Goal: Task Accomplishment & Management: Complete application form

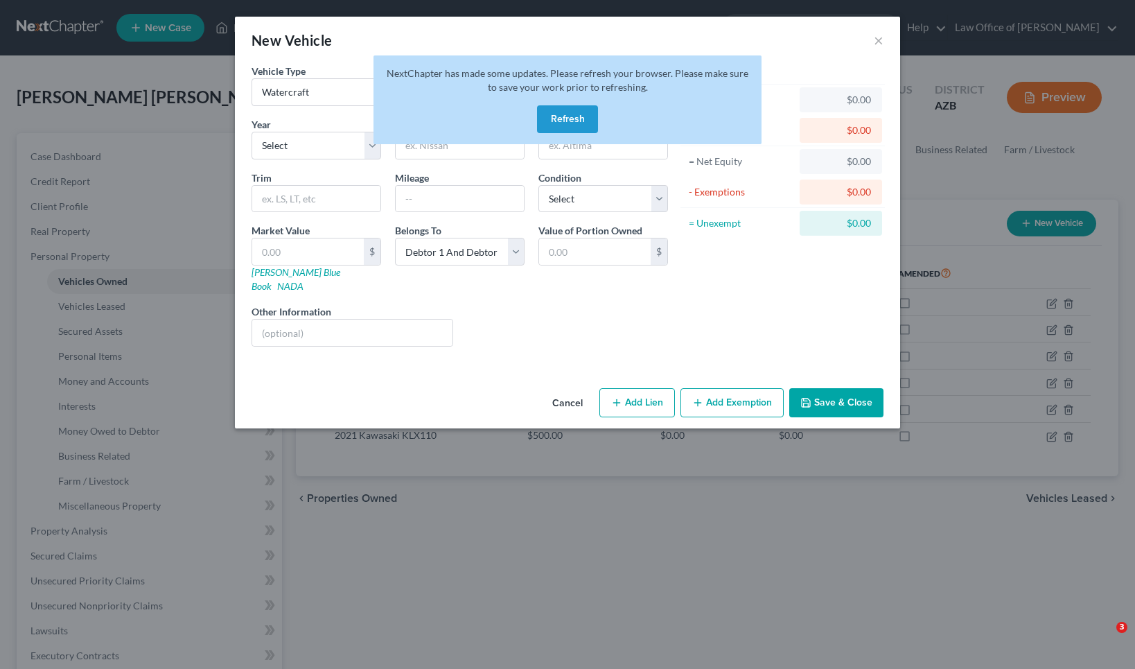
select select "3"
select select "2"
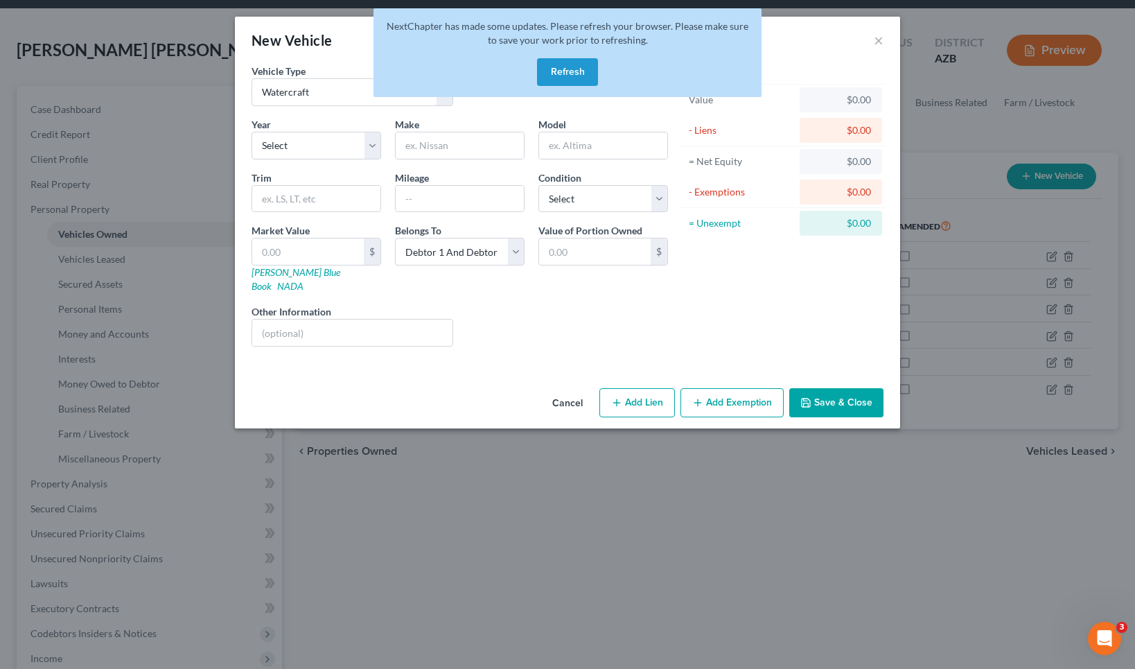
scroll to position [47, 0]
click at [577, 73] on button "Refresh" at bounding box center [567, 72] width 61 height 28
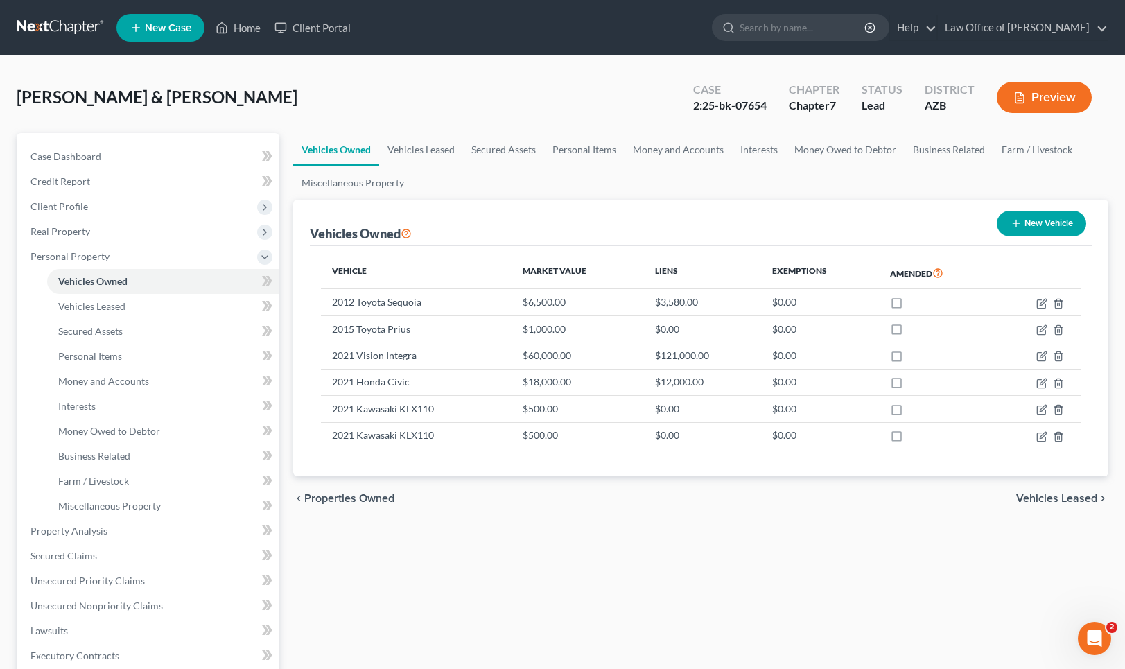
scroll to position [2, 1]
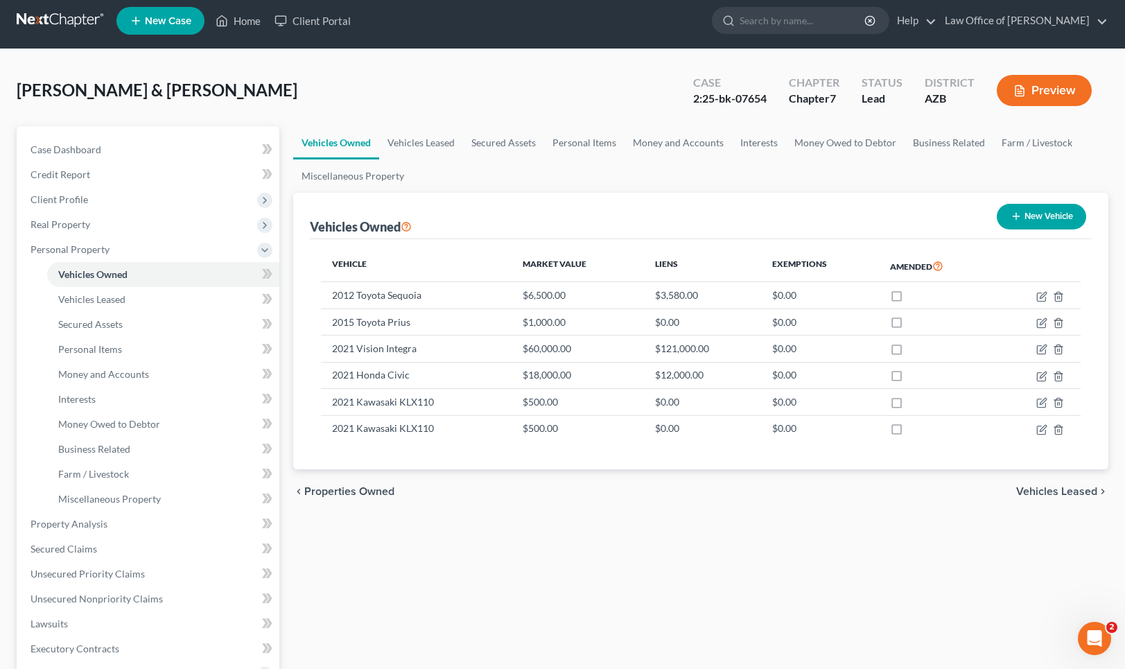
click at [1058, 497] on div "chevron_left Properties Owned Vehicles Leased chevron_right" at bounding box center [700, 491] width 815 height 44
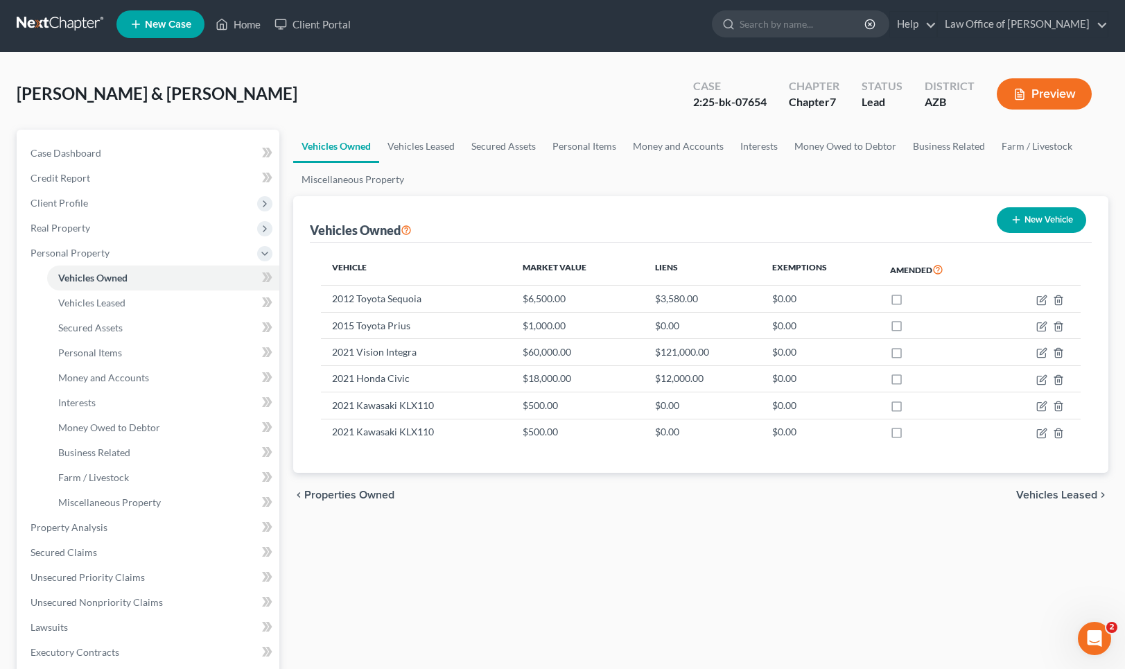
scroll to position [8, 1]
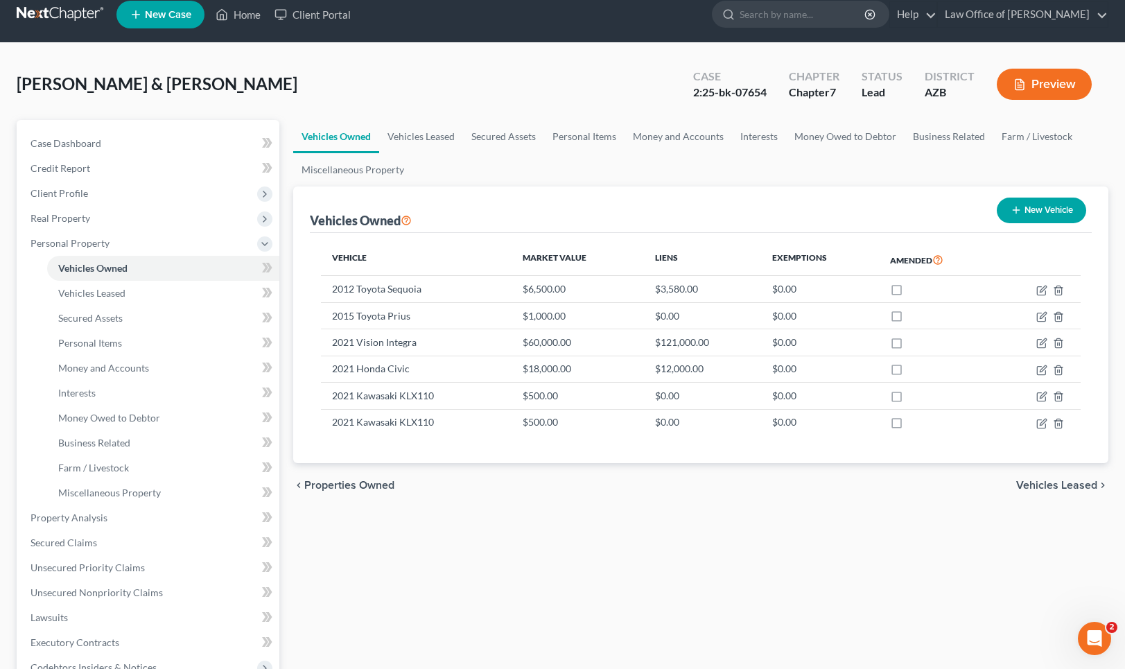
click at [1063, 489] on span "Vehicles Leased" at bounding box center [1056, 485] width 81 height 11
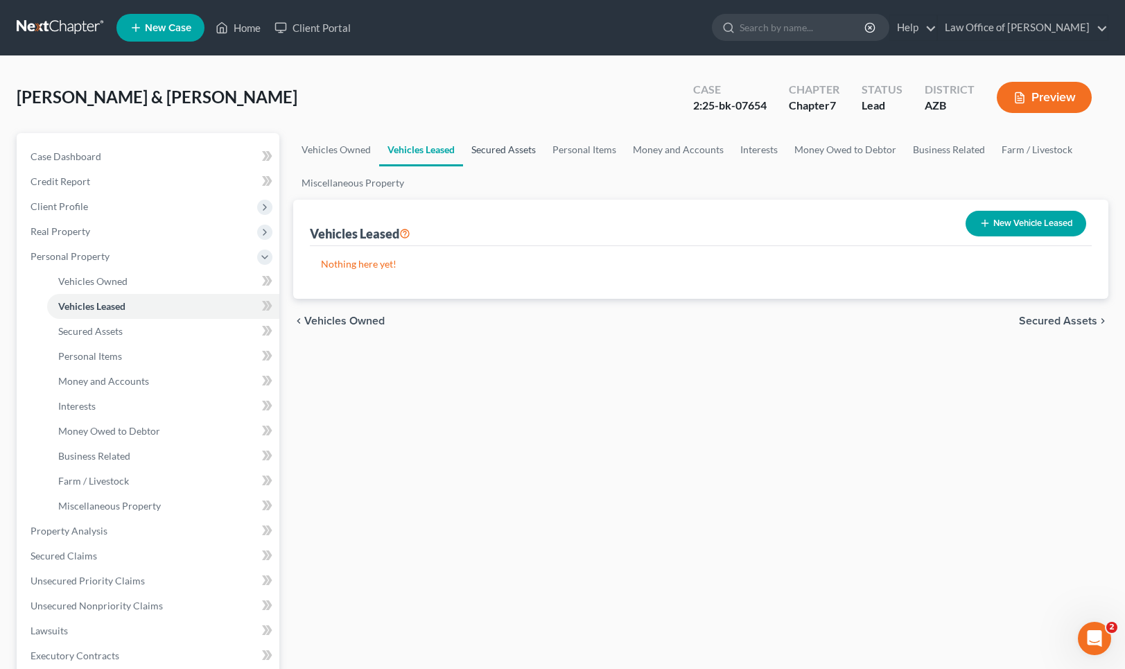
click at [509, 149] on link "Secured Assets" at bounding box center [503, 149] width 81 height 33
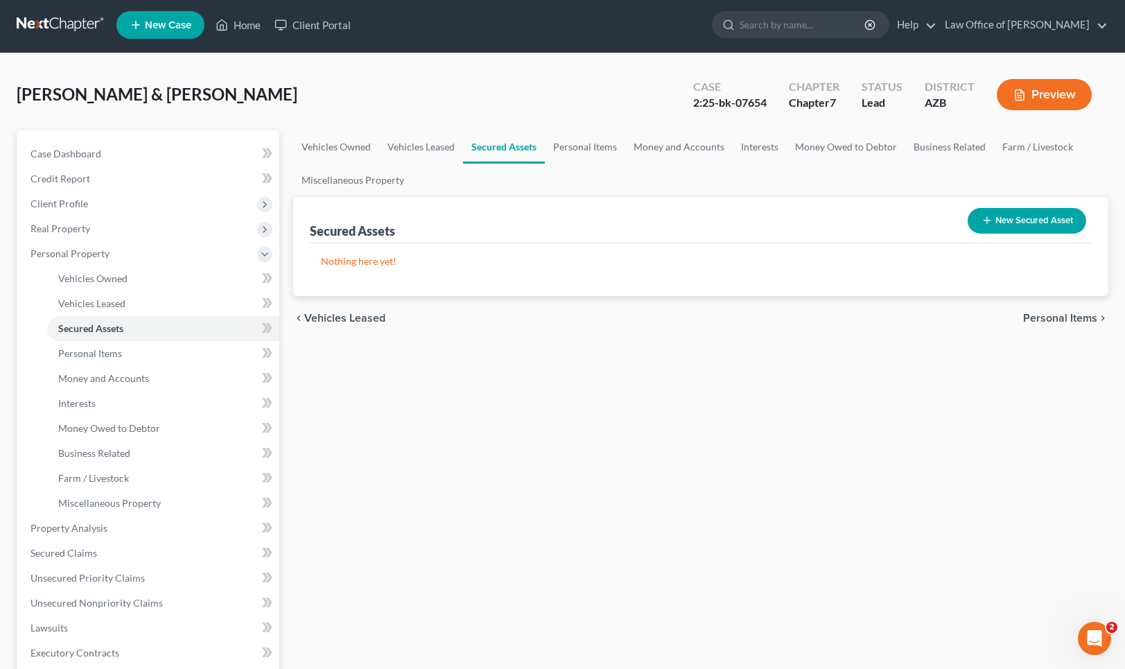
scroll to position [12, 0]
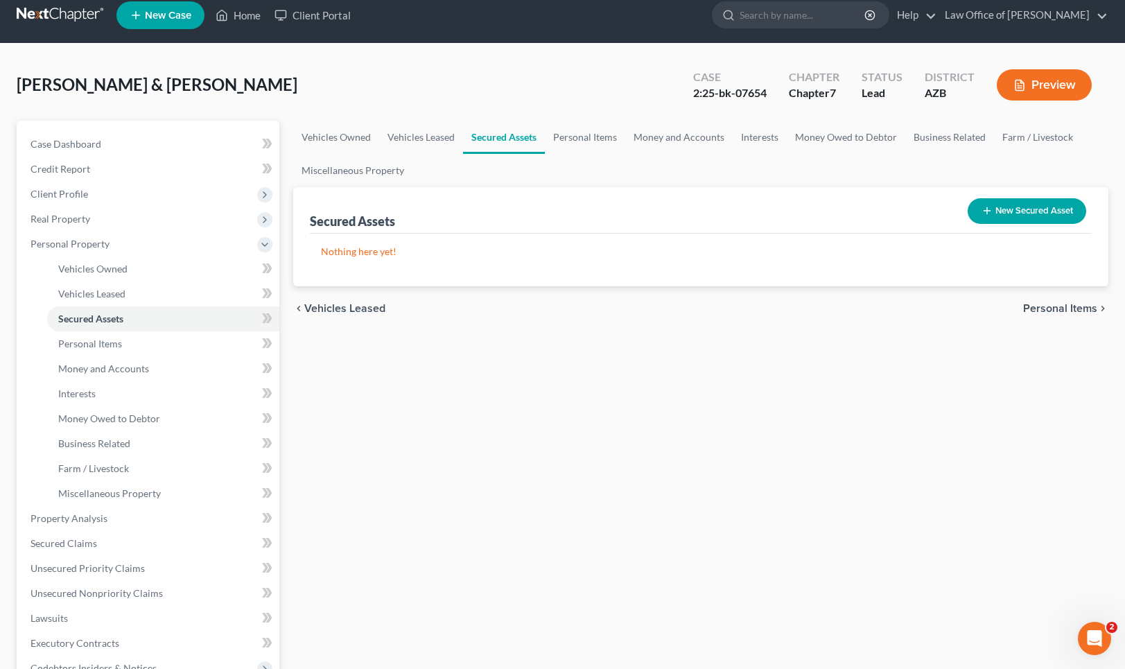
click at [1047, 308] on span "Personal Items" at bounding box center [1060, 308] width 74 height 11
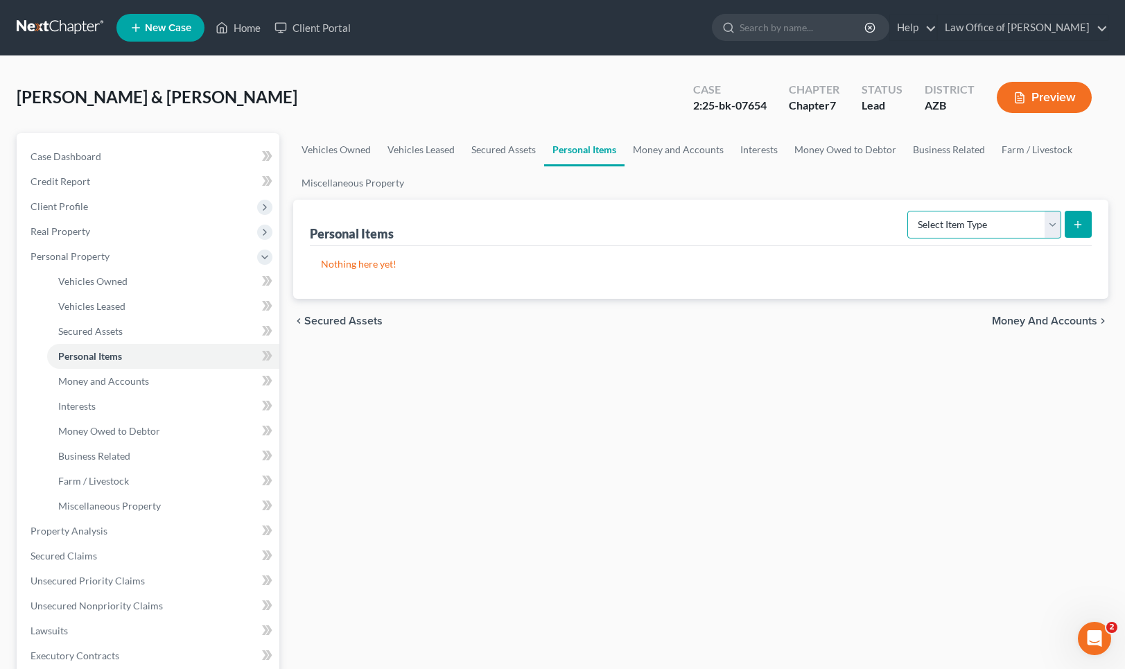
select select "clothing"
click at [1074, 229] on icon "submit" at bounding box center [1077, 224] width 11 height 11
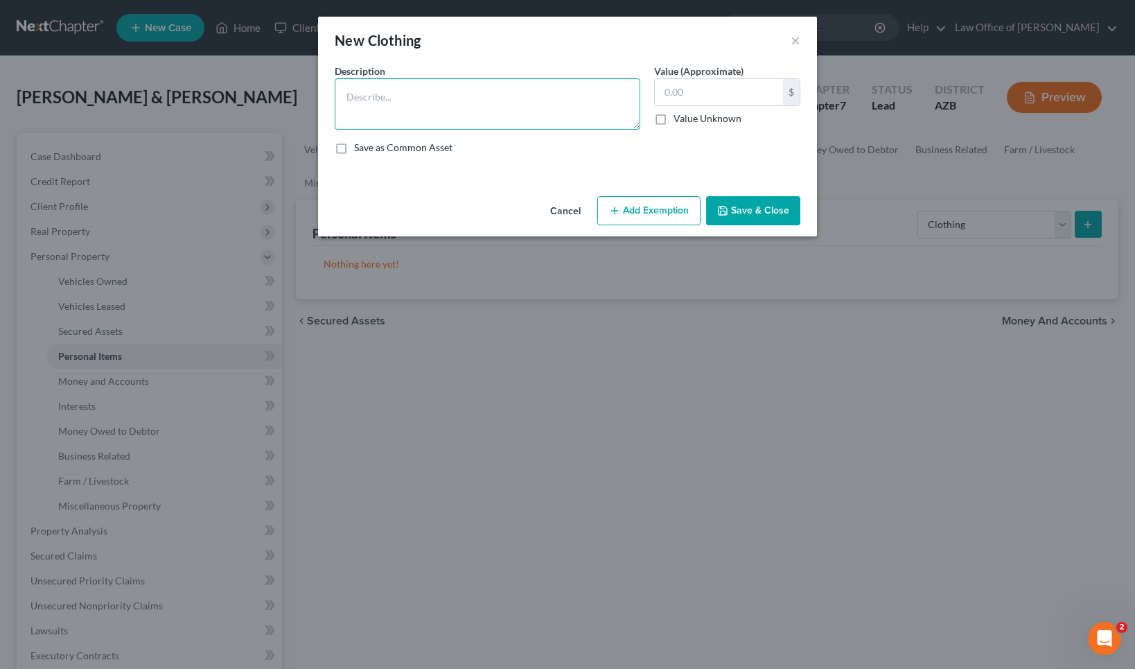
click at [428, 91] on textarea at bounding box center [488, 103] width 306 height 51
type textarea "General Clothing"
click at [691, 95] on input "text" at bounding box center [719, 92] width 128 height 26
type input "500.00"
click at [748, 210] on button "Save & Close" at bounding box center [753, 210] width 94 height 29
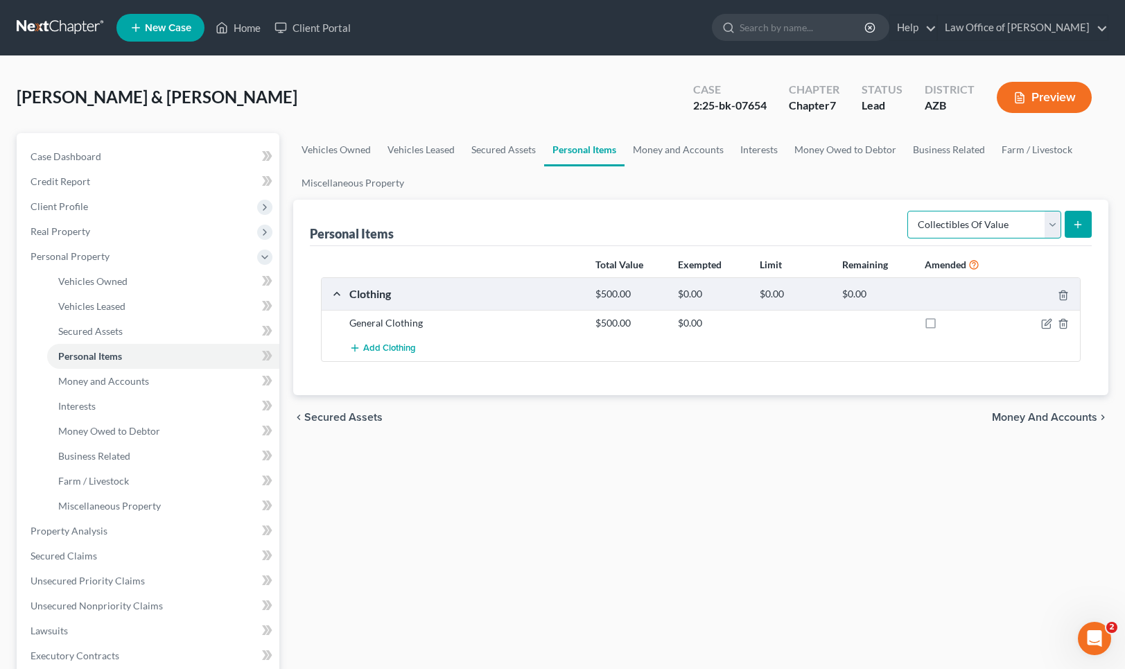
scroll to position [-1, 1]
click at [1085, 228] on button "submit" at bounding box center [1078, 224] width 27 height 27
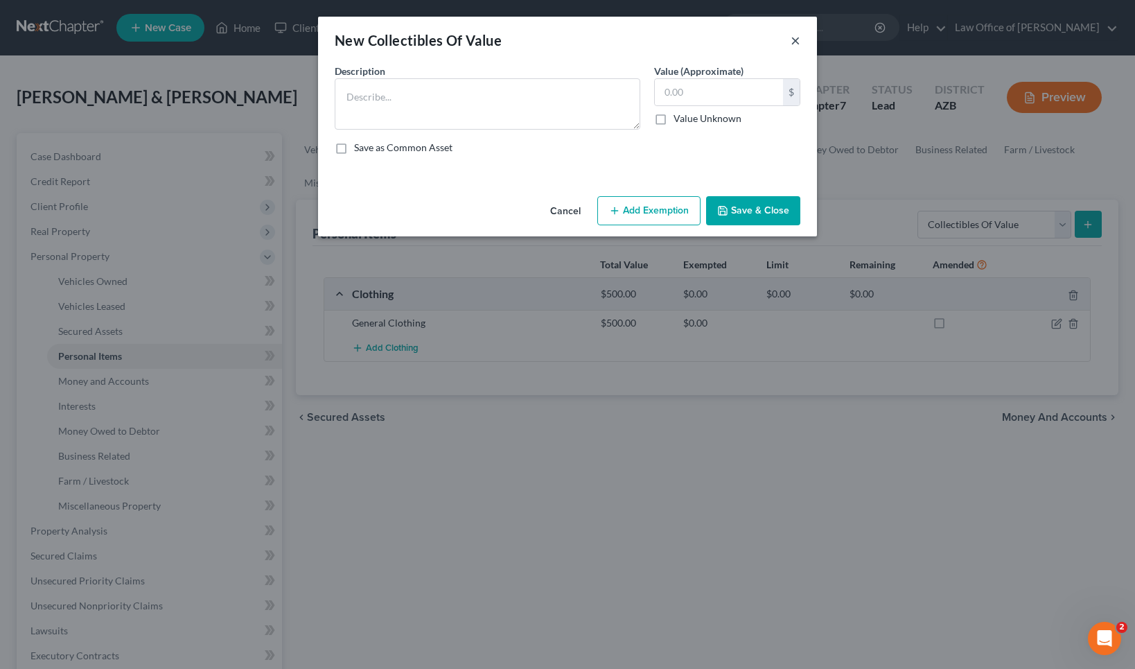
click at [798, 39] on button "×" at bounding box center [796, 40] width 10 height 17
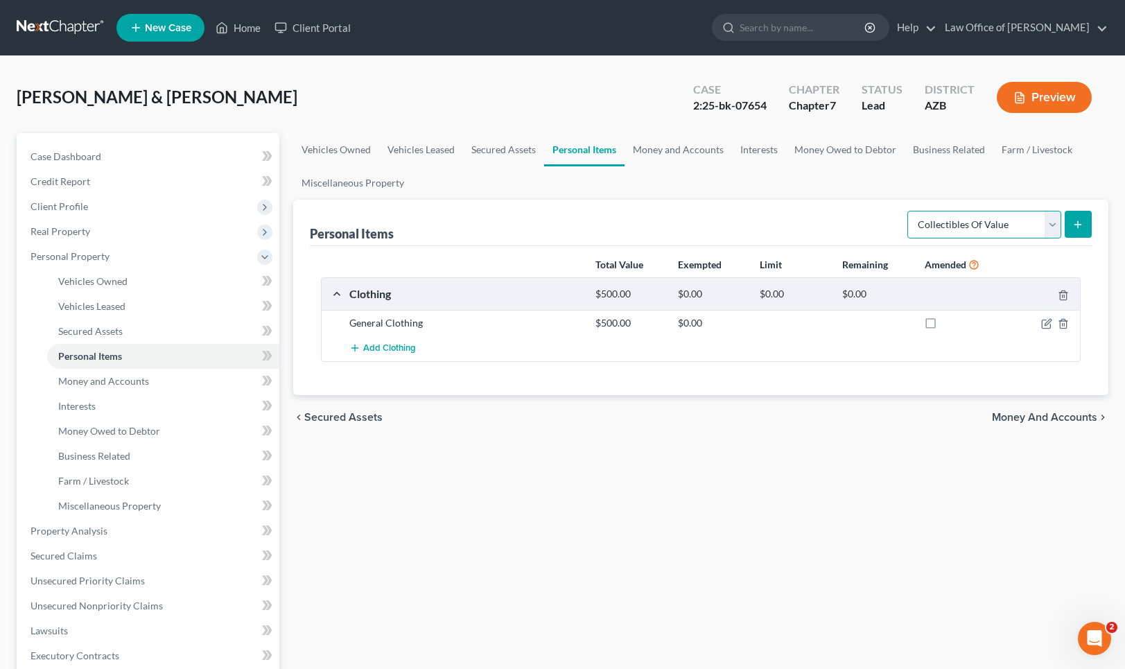
select select "electronics"
click at [1076, 222] on icon "submit" at bounding box center [1077, 224] width 11 height 11
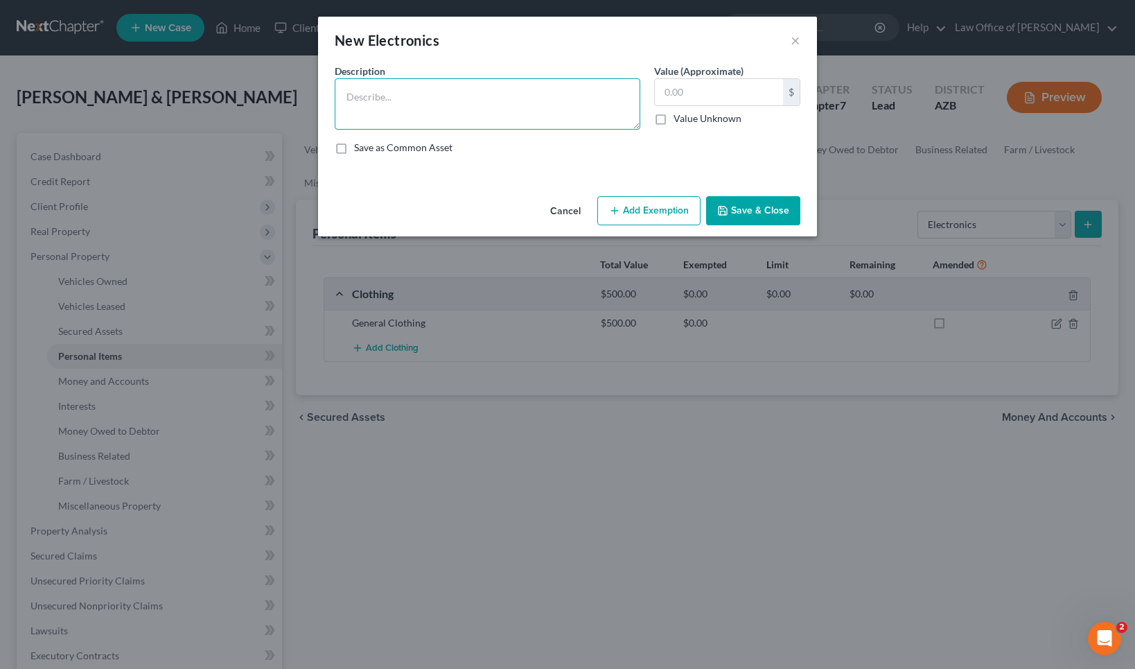
click at [411, 97] on textarea at bounding box center [488, 103] width 306 height 51
click at [433, 100] on textarea "2 old TVs, 2 old tablet computers" at bounding box center [488, 103] width 306 height 51
type textarea "2 old TVs, 2 old laptop computers (Windows), 3 iPhones (1 doesn't work)"
click at [706, 90] on input "text" at bounding box center [719, 92] width 128 height 26
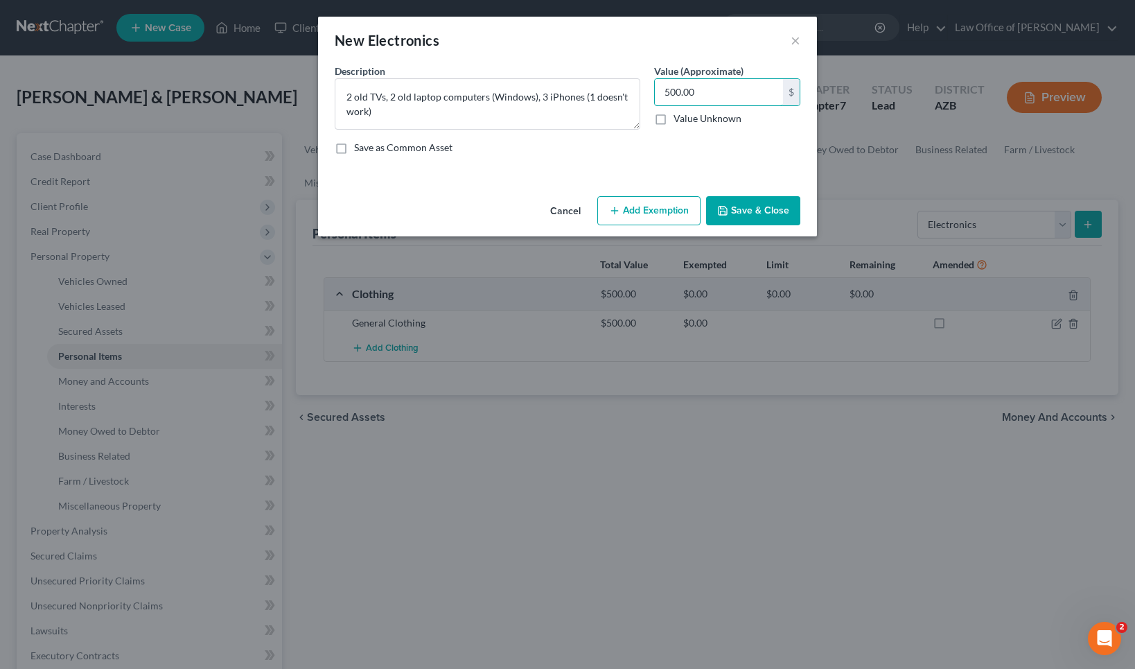
type input "500.00"
click at [763, 212] on button "Save & Close" at bounding box center [753, 210] width 94 height 29
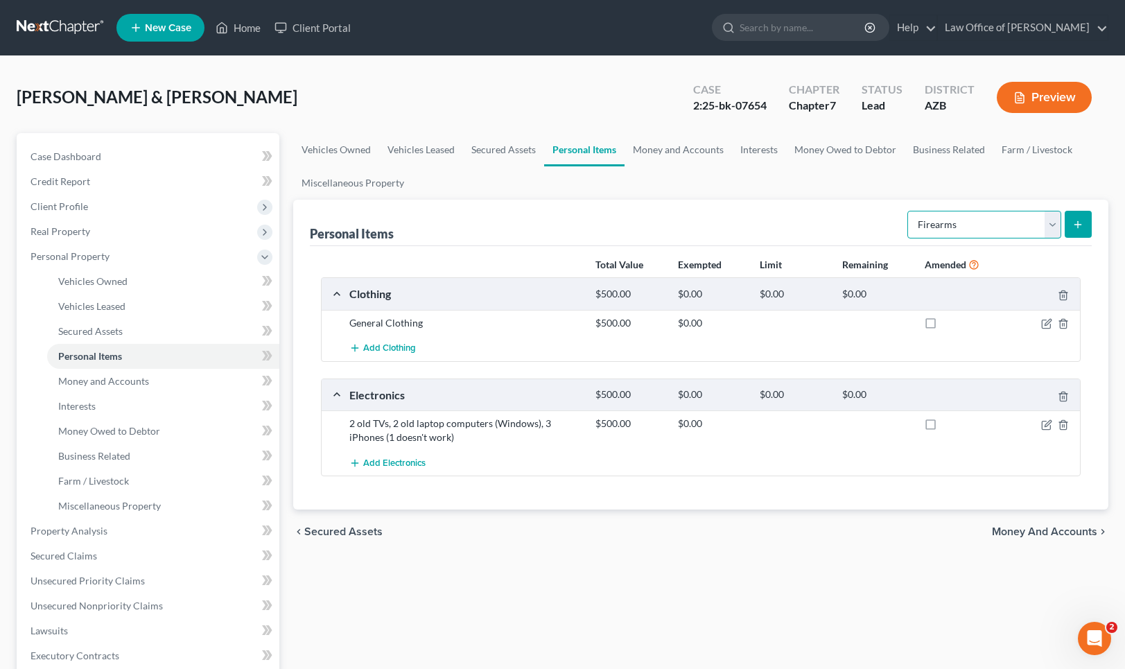
select select "household_goods"
click at [1085, 228] on button "submit" at bounding box center [1078, 224] width 27 height 27
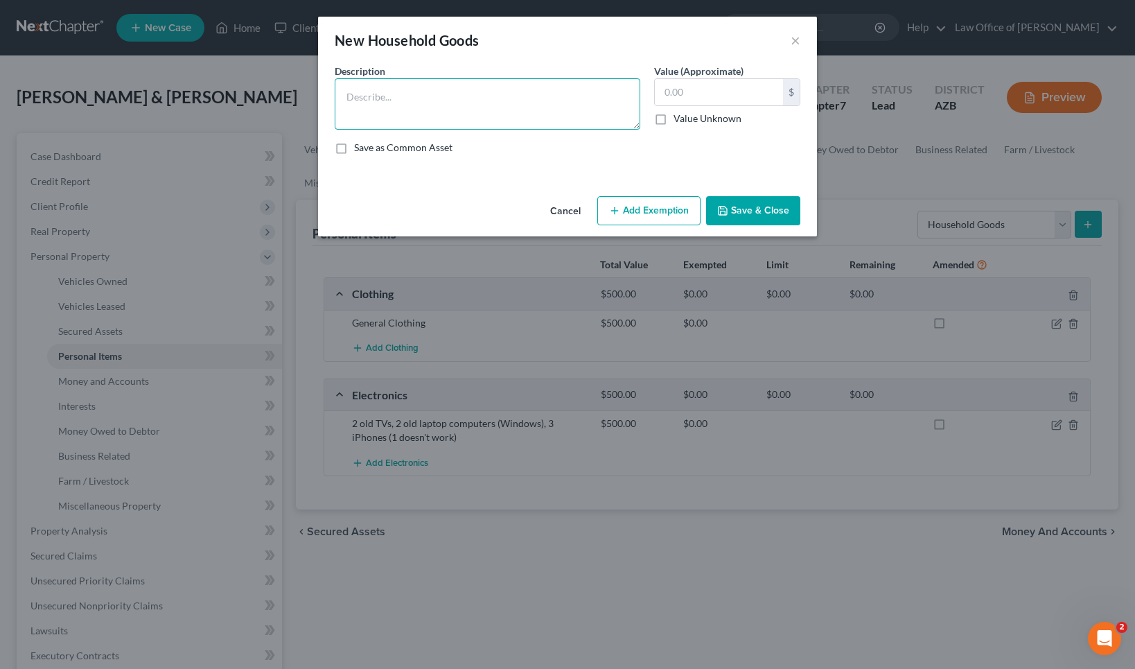
click at [419, 92] on textarea at bounding box center [488, 103] width 306 height 51
type textarea "General household goods: old refrigerator, washer, dryer, old furniture, beds a…"
click at [692, 94] on input "text" at bounding box center [719, 92] width 128 height 26
type input "2,500.00"
click at [485, 110] on textarea "General household goods: old refrigerator, washer, dryer, old furniture, beds a…" at bounding box center [488, 103] width 306 height 51
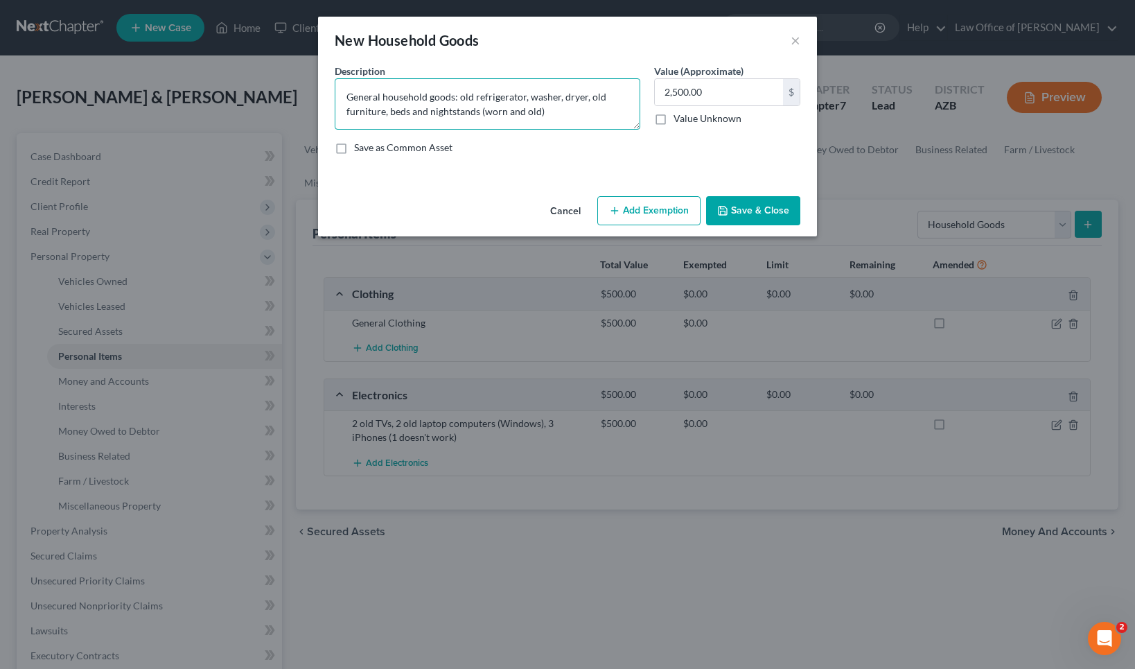
type textarea "General household goods: old refrigerator, washer, dryer, old furniture, beds a…"
click at [749, 211] on button "Save & Close" at bounding box center [753, 210] width 94 height 29
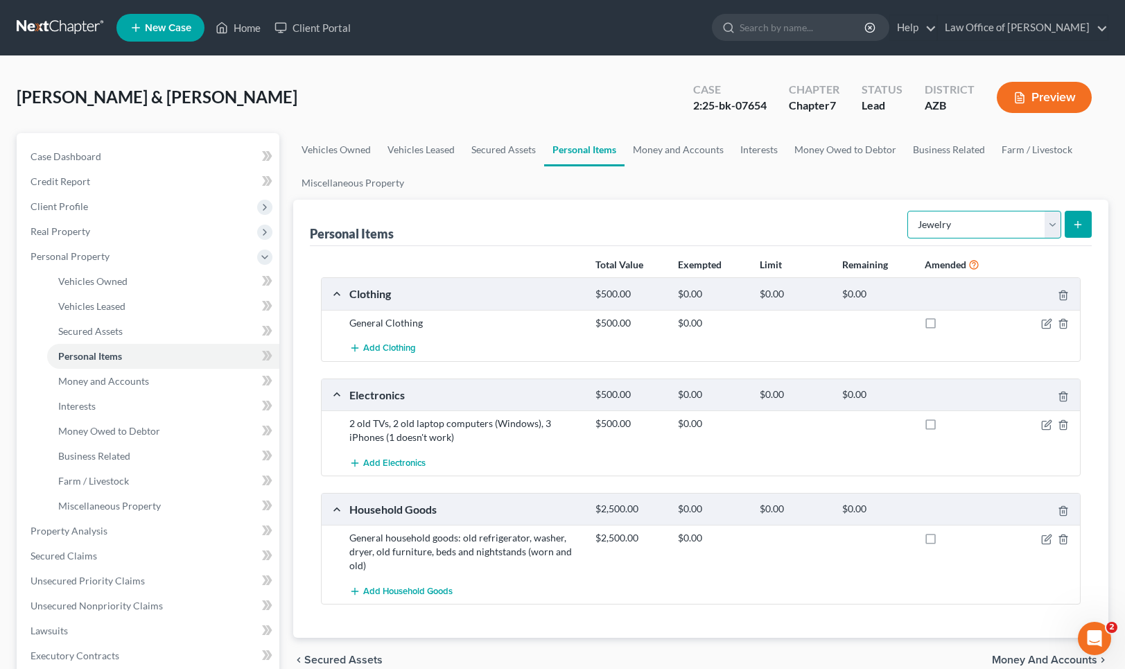
select select "pets"
click at [1077, 223] on icon "submit" at bounding box center [1077, 224] width 11 height 11
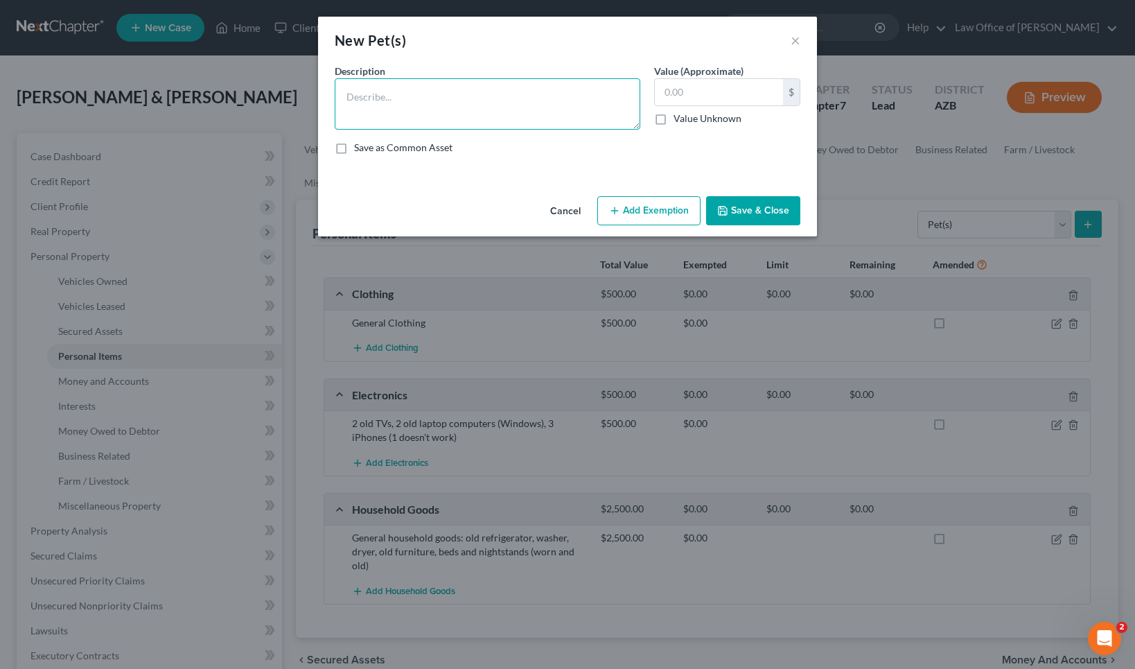
click at [366, 95] on textarea at bounding box center [488, 103] width 306 height 51
type textarea "3 dogs: Fluffy ([DEMOGRAPHIC_DATA]); [PERSON_NAME] ([DEMOGRAPHIC_DATA]); [PERSO…"
click at [672, 96] on input "text" at bounding box center [719, 92] width 128 height 26
type input "1"
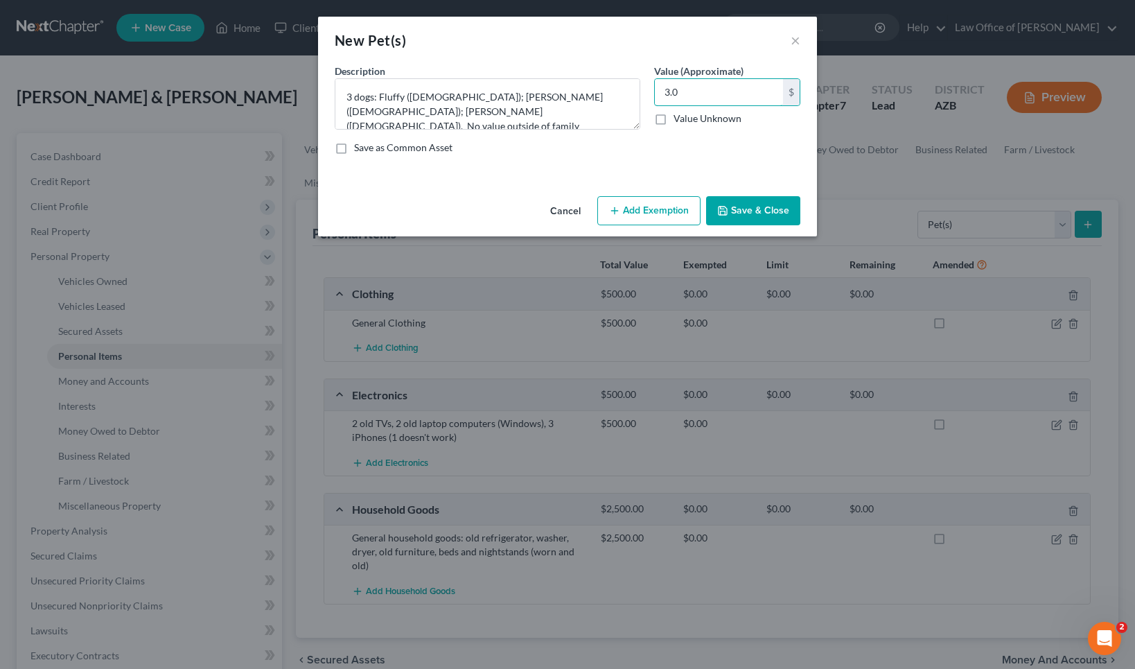
type input "3.0"
click at [753, 218] on button "Save & Close" at bounding box center [753, 210] width 94 height 29
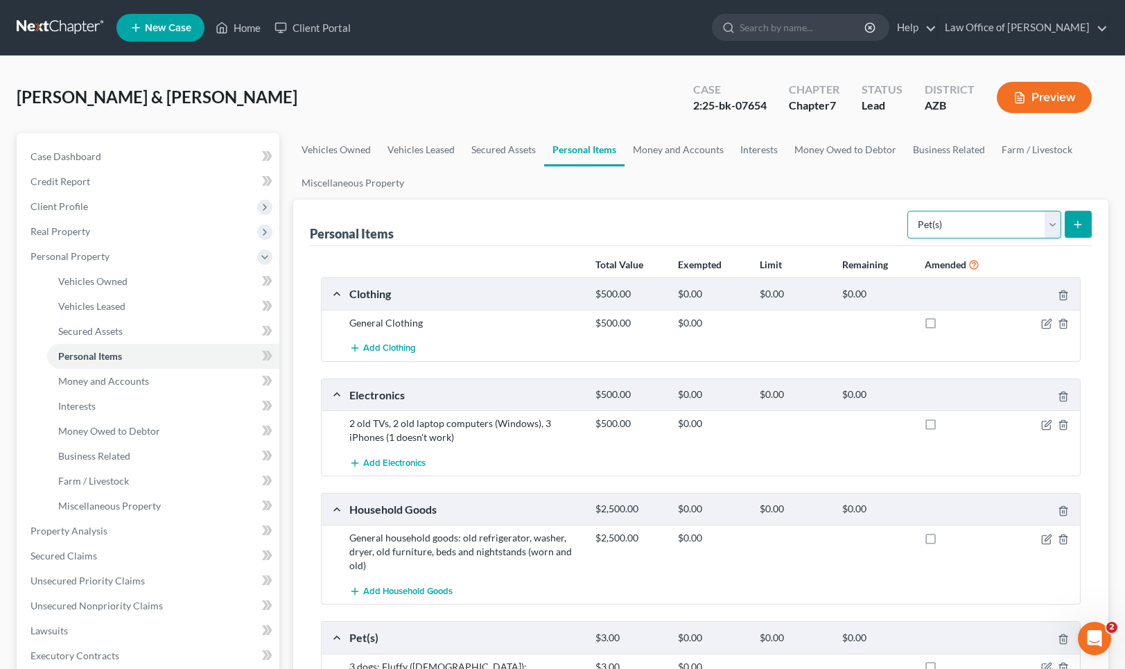
scroll to position [0, 6]
click at [677, 146] on link "Money and Accounts" at bounding box center [678, 149] width 107 height 33
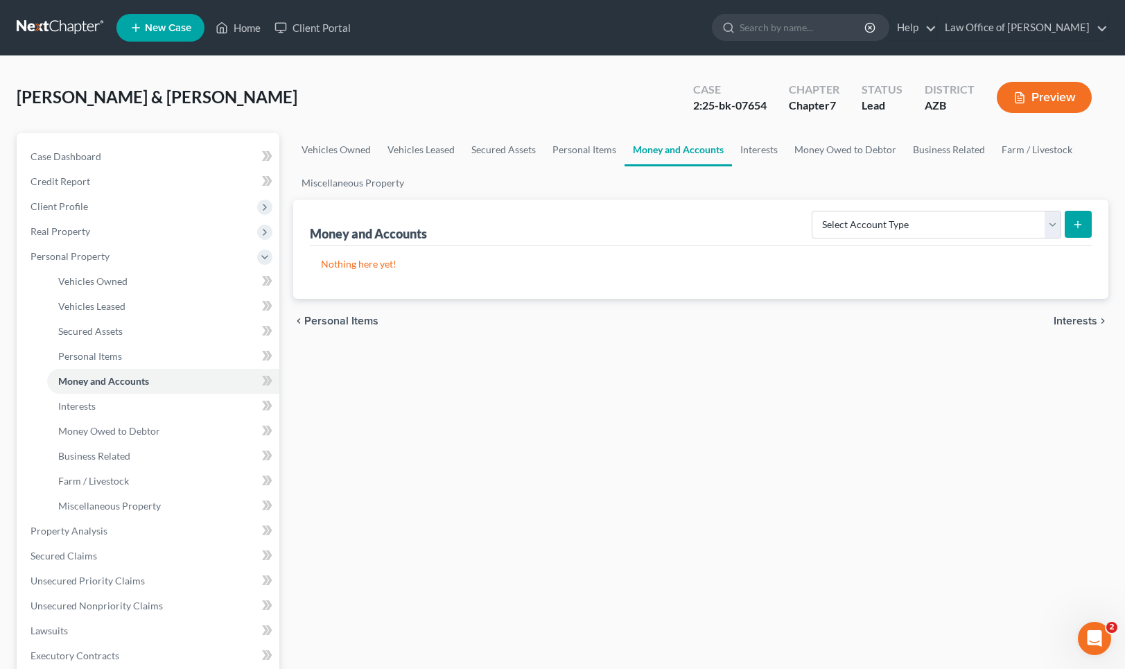
scroll to position [4, 0]
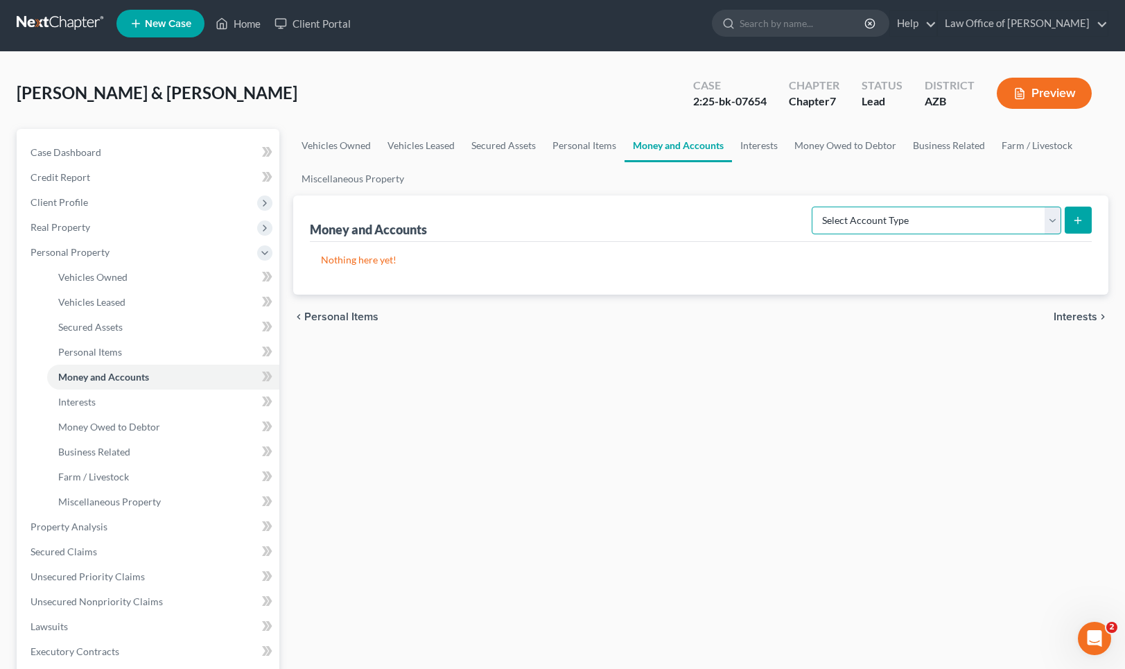
select select "checking"
click at [1080, 220] on icon "submit" at bounding box center [1077, 220] width 11 height 11
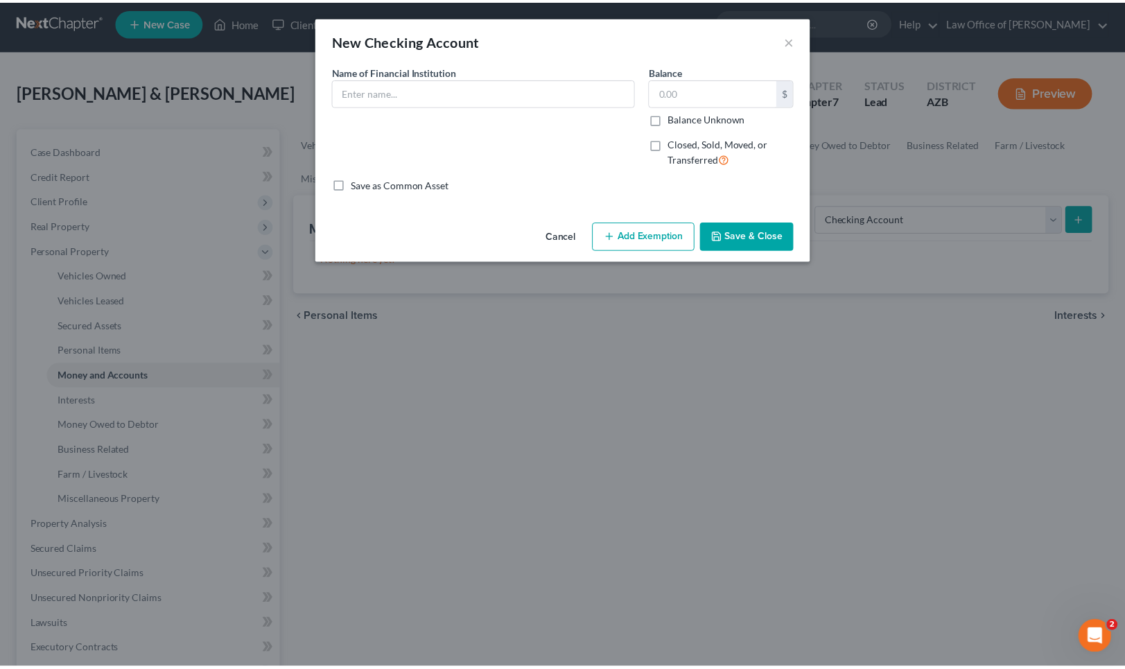
scroll to position [6, 0]
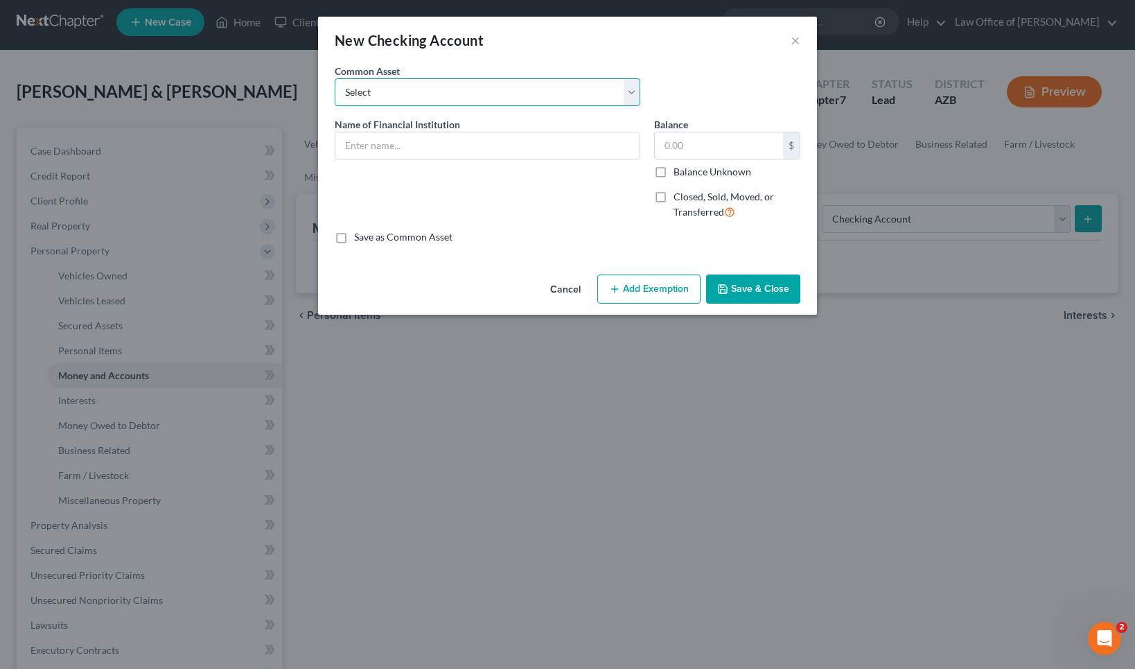
select select "0"
type input "Bank of America"
click at [716, 146] on input "600.00" at bounding box center [719, 145] width 128 height 26
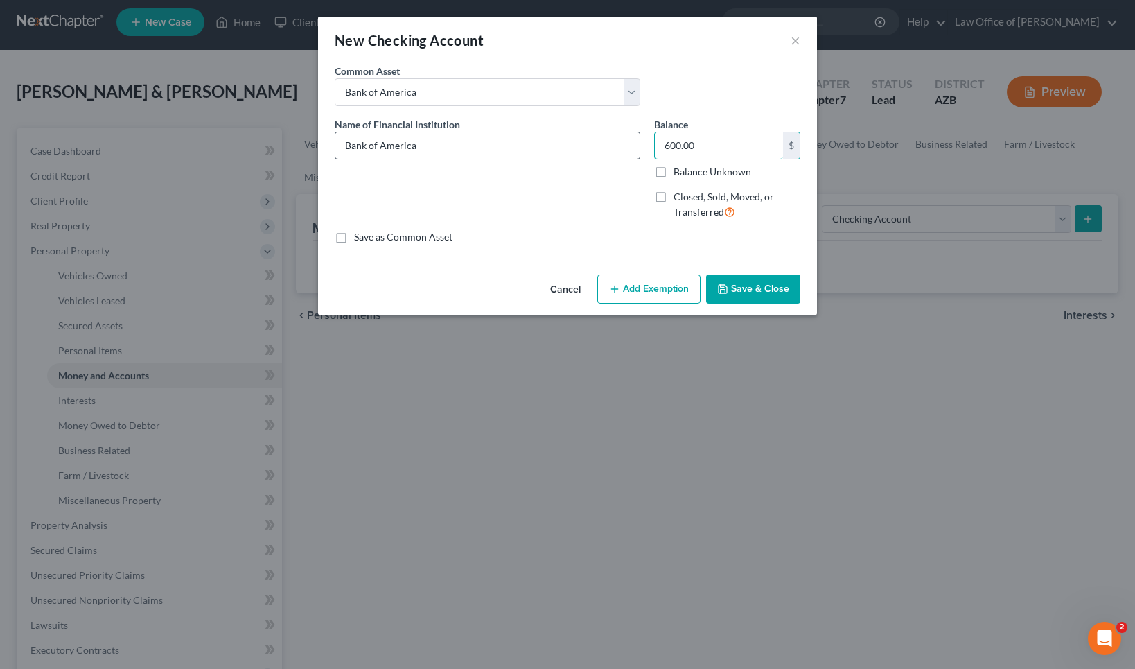
drag, startPoint x: 716, startPoint y: 146, endPoint x: 632, endPoint y: 144, distance: 83.9
click at [632, 144] on div "Name of Financial Institution * Bank of America Balance 600.00 $ Balance Unknow…" at bounding box center [568, 174] width 480 height 114
type input "1,600.00"
click at [757, 288] on button "Save & Close" at bounding box center [753, 288] width 94 height 29
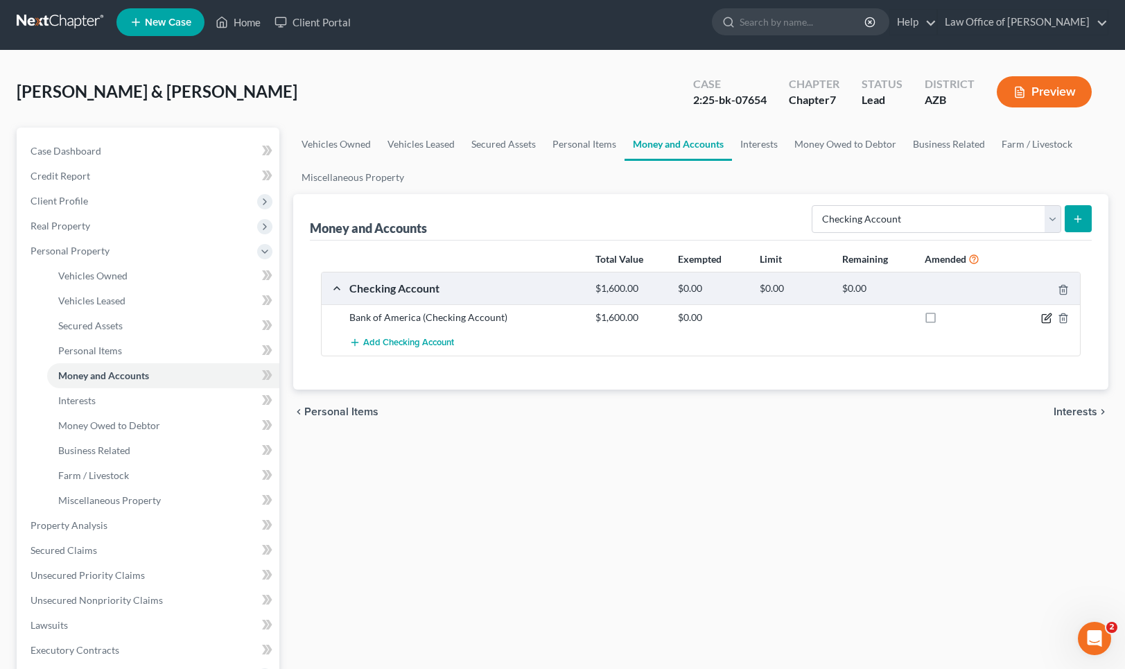
click at [1049, 317] on icon "button" at bounding box center [1046, 318] width 11 height 11
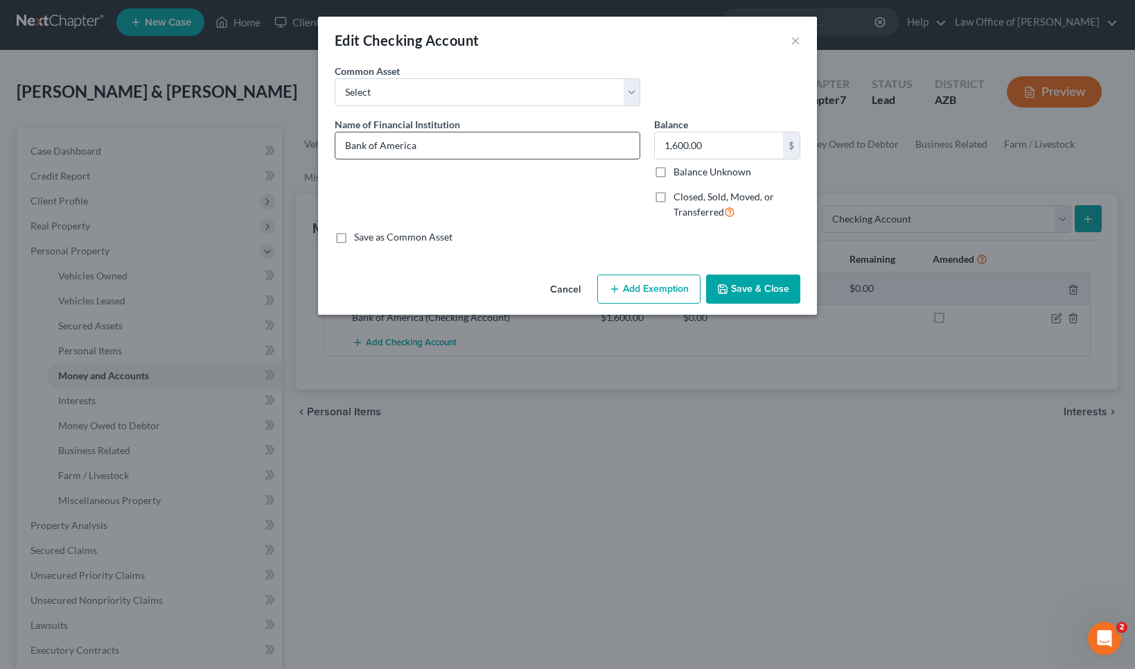
click at [431, 143] on input "Bank of America" at bounding box center [487, 145] width 304 height 26
drag, startPoint x: 464, startPoint y: 148, endPoint x: 446, endPoint y: 148, distance: 18.7
click at [446, 148] on input "Bank of America (457052154531" at bounding box center [487, 145] width 304 height 26
drag, startPoint x: 446, startPoint y: 148, endPoint x: 461, endPoint y: 147, distance: 15.3
click at [446, 148] on input "Bank of America (457052154531" at bounding box center [487, 145] width 304 height 26
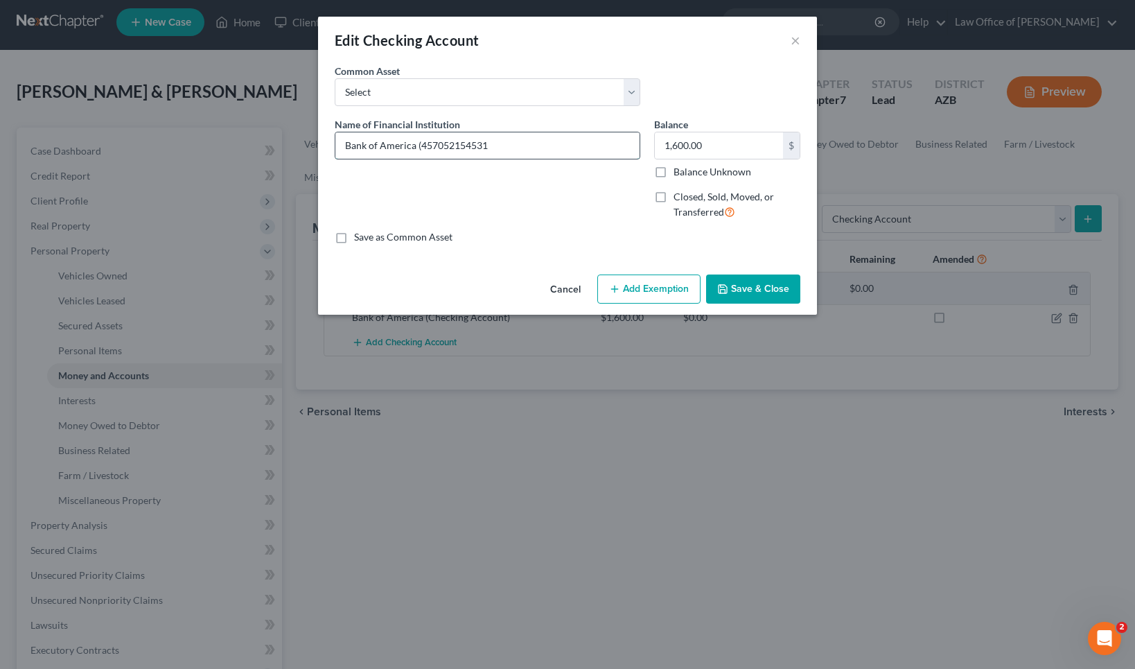
drag, startPoint x: 464, startPoint y: 146, endPoint x: 421, endPoint y: 147, distance: 42.3
click at [421, 147] on input "Bank of America (457052154531" at bounding box center [487, 145] width 304 height 26
click at [460, 143] on input "Bank of America (*****4531" at bounding box center [487, 145] width 304 height 26
type input "Bank of America (*****4531)"
click at [779, 290] on button "Save & Close" at bounding box center [753, 288] width 94 height 29
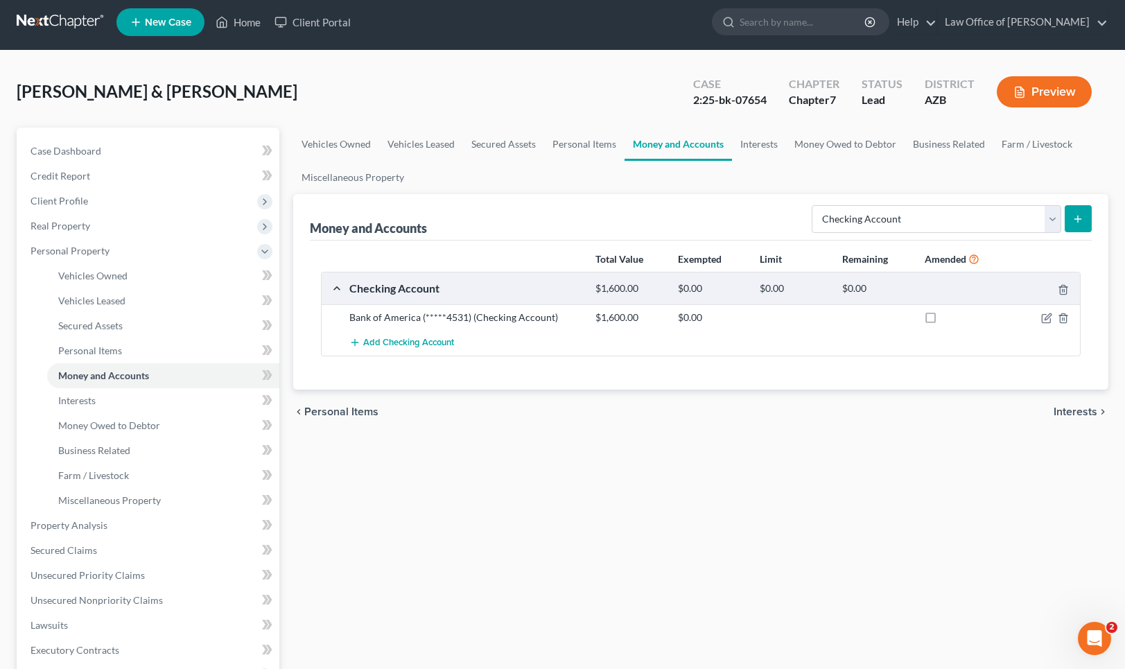
drag, startPoint x: 614, startPoint y: 288, endPoint x: 636, endPoint y: 295, distance: 22.6
click at [614, 288] on div "$1,600.00" at bounding box center [629, 288] width 82 height 13
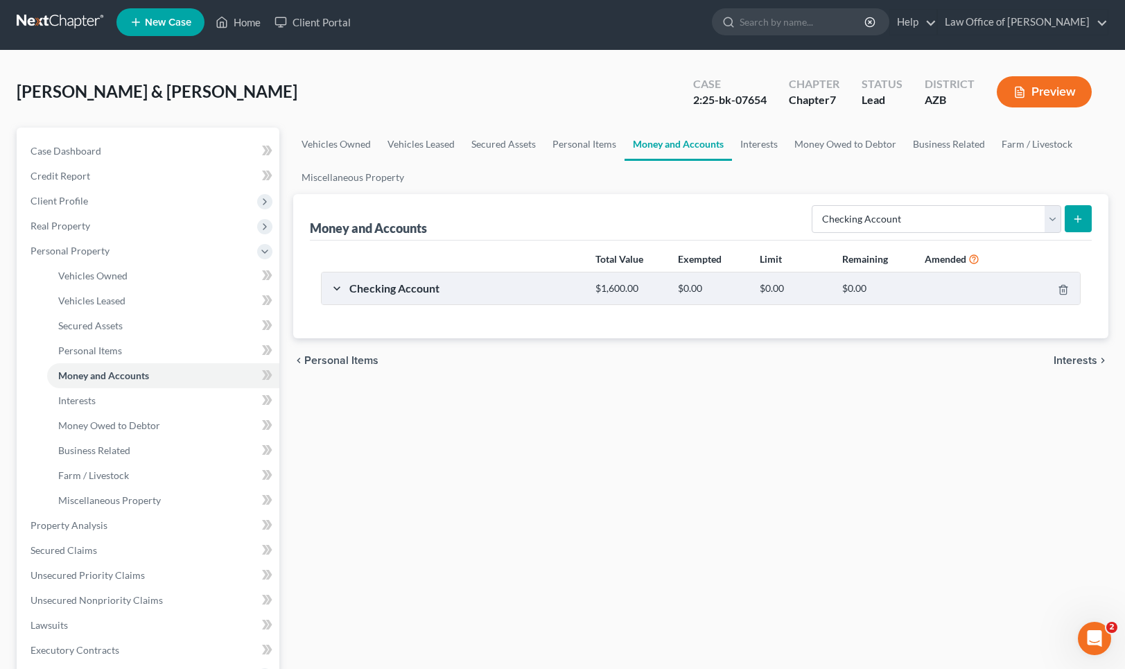
click at [335, 286] on div "Checking Account $1,600.00 $0.00 $0.00 $0.00" at bounding box center [698, 287] width 753 height 31
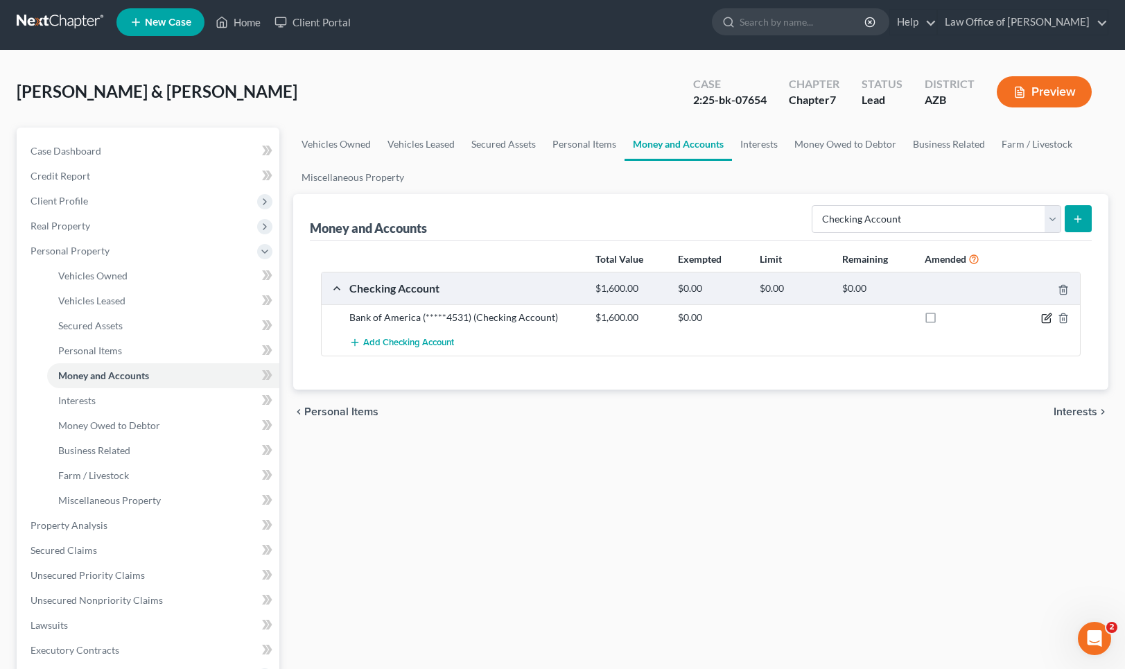
click at [1045, 314] on icon "button" at bounding box center [1046, 318] width 11 height 11
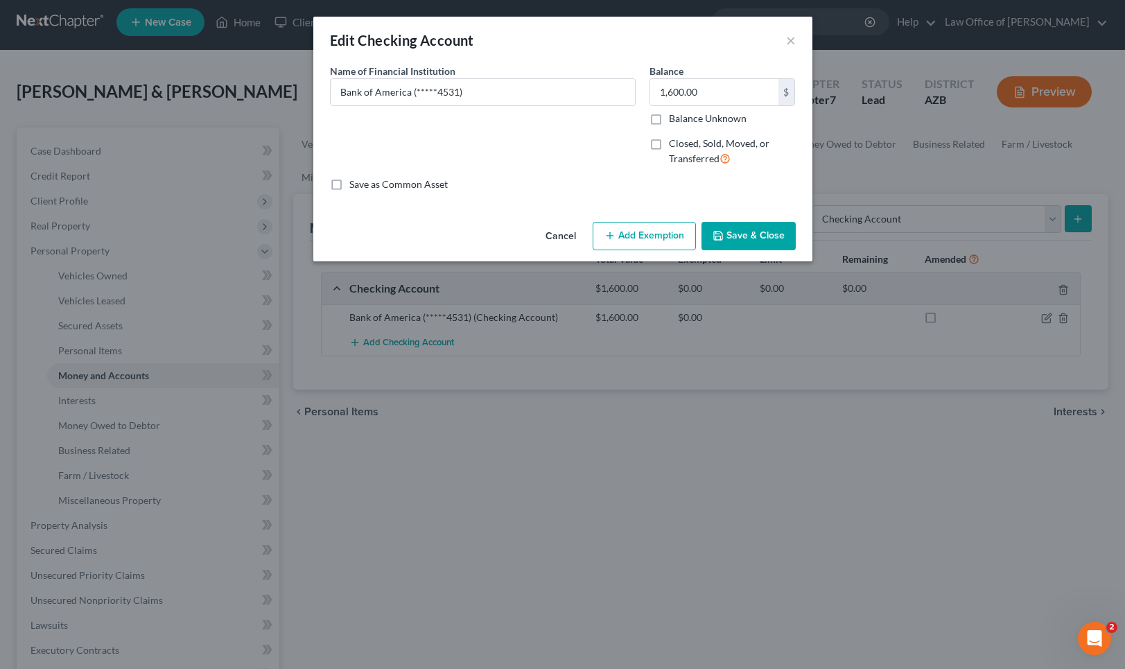
scroll to position [5, 0]
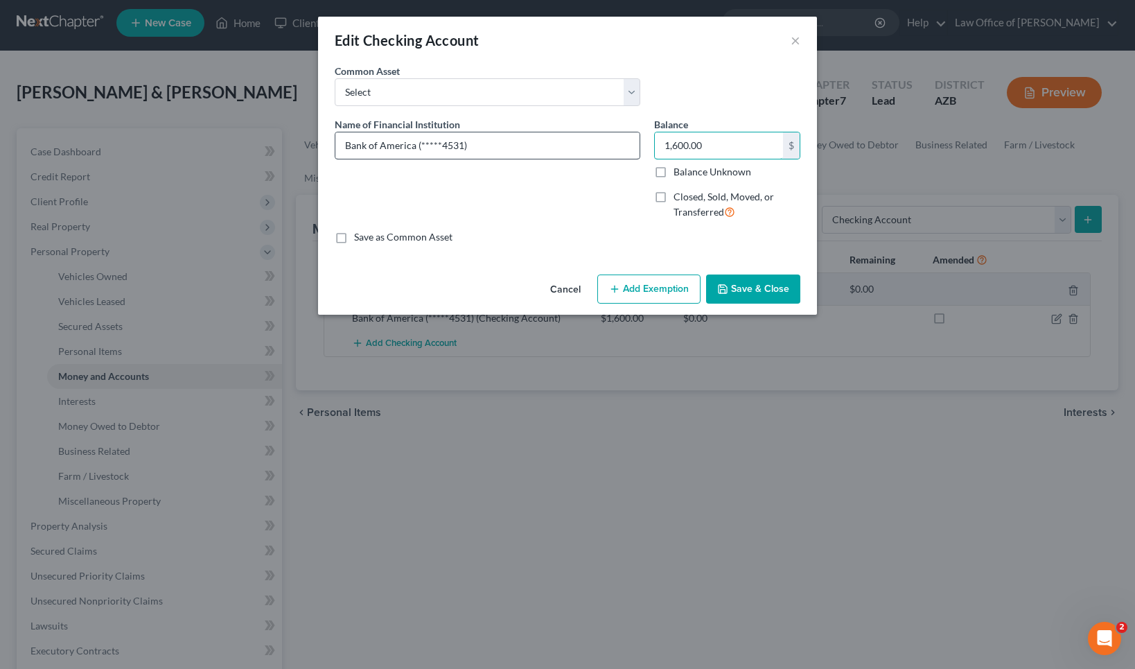
drag, startPoint x: 673, startPoint y: 141, endPoint x: 638, endPoint y: 139, distance: 35.4
click at [638, 139] on div "Name of Financial Institution * Bank of America (*****4531) Balance 1,600.00 $ …" at bounding box center [568, 174] width 480 height 114
drag, startPoint x: 709, startPoint y: 143, endPoint x: 626, endPoint y: 137, distance: 83.4
click at [626, 137] on div "Name of Financial Institution * Bank of America (*****4531) Balance 3,897.00 $ …" at bounding box center [568, 174] width 480 height 114
click at [746, 89] on div "Common Asset Select Bank of America Bank of America Bank of America" at bounding box center [568, 90] width 480 height 53
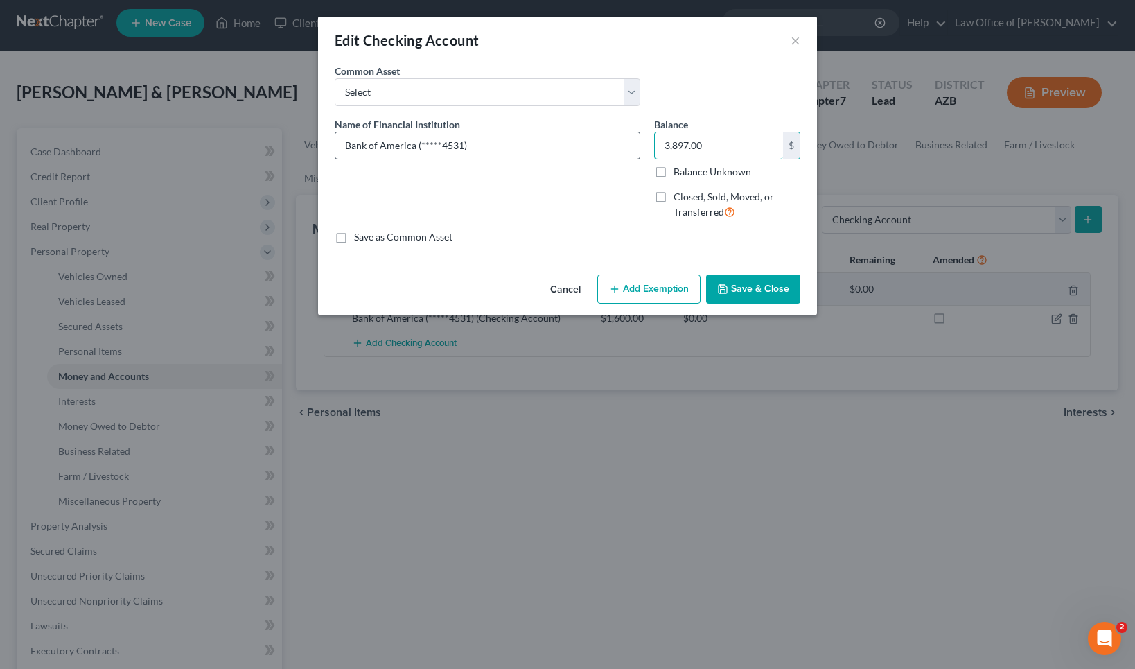
drag, startPoint x: 679, startPoint y: 142, endPoint x: 630, endPoint y: 139, distance: 48.6
click at [629, 139] on div "Name of Financial Institution * Bank of America (*****4531) Balance 3,897.00 $ …" at bounding box center [568, 174] width 480 height 114
type input "1,600.00"
click at [757, 286] on button "Save & Close" at bounding box center [753, 288] width 94 height 29
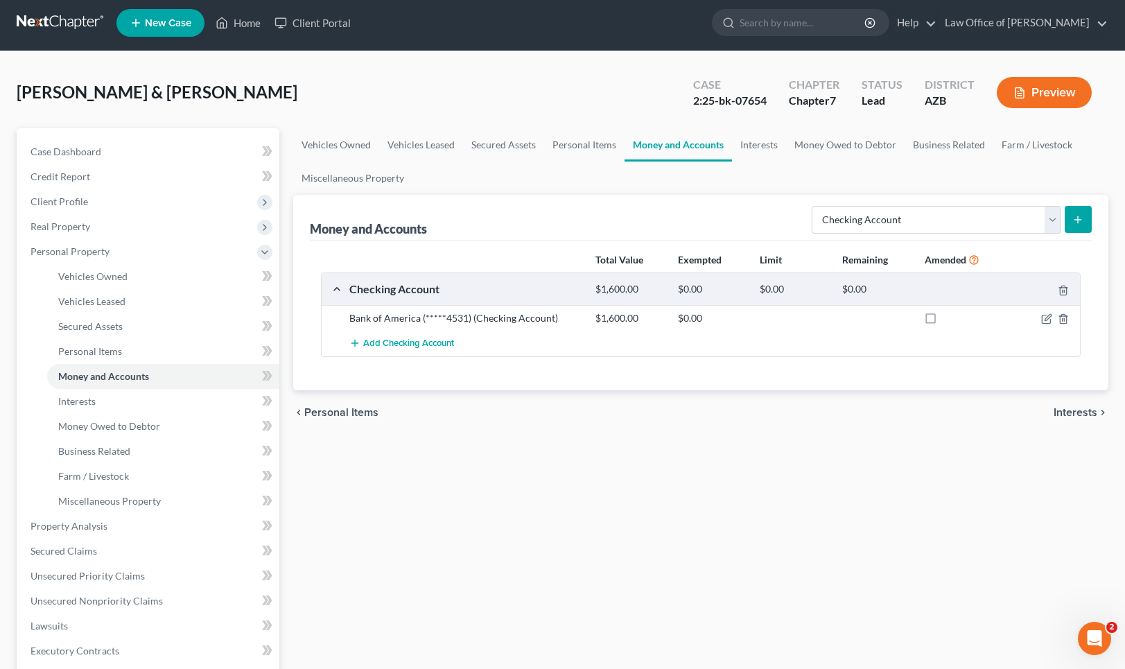
click at [1069, 227] on button "submit" at bounding box center [1078, 219] width 27 height 27
click at [1071, 219] on button "submit" at bounding box center [1078, 219] width 27 height 27
click at [423, 340] on span "Add Checking Account" at bounding box center [408, 343] width 91 height 11
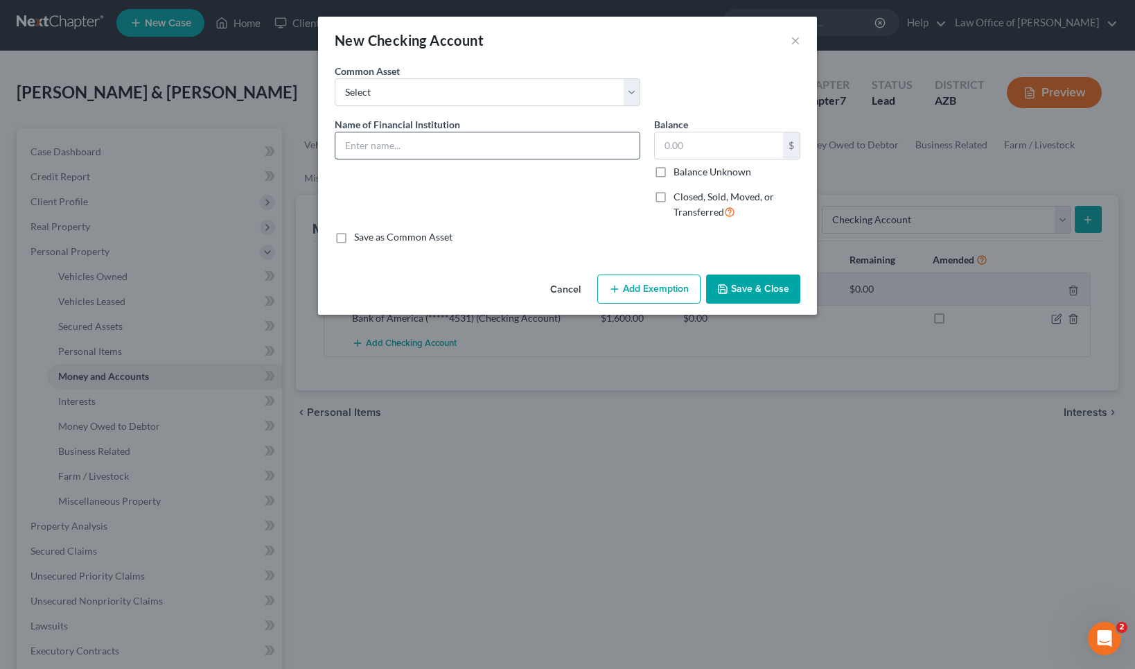
click at [375, 147] on input "text" at bounding box center [487, 145] width 304 height 26
type input "Bank of America (Debtor 1 primary)"
click at [692, 152] on input "text" at bounding box center [719, 145] width 128 height 26
drag, startPoint x: 705, startPoint y: 144, endPoint x: 651, endPoint y: 144, distance: 54.1
click at [651, 144] on div "Balance 38.00 $ Balance Unknown Balance Undetermined 38.00 $ Balance Unknown Cl…" at bounding box center [727, 174] width 160 height 114
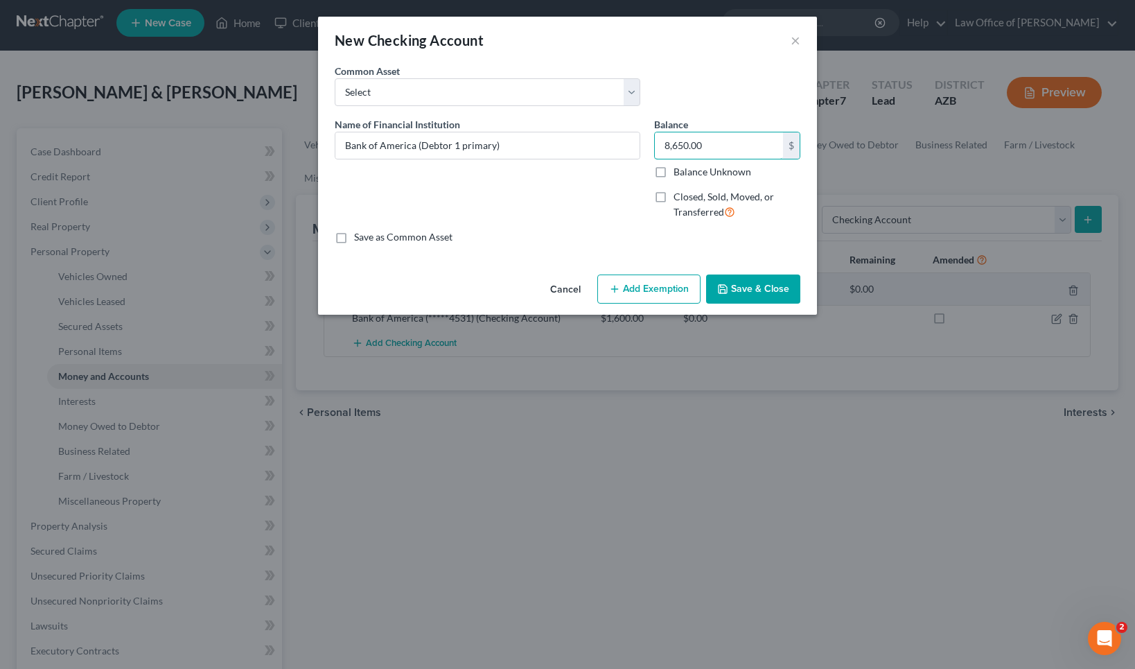
type input "8,650.00"
click at [778, 289] on button "Save & Close" at bounding box center [753, 288] width 94 height 29
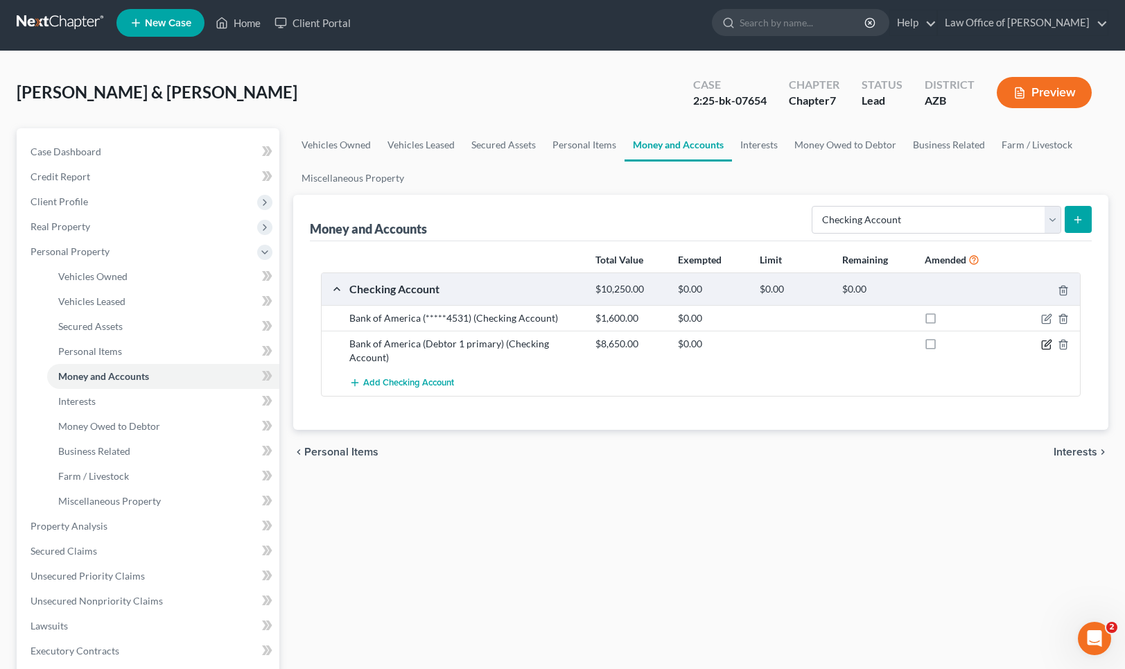
click at [1049, 344] on icon "button" at bounding box center [1046, 344] width 11 height 11
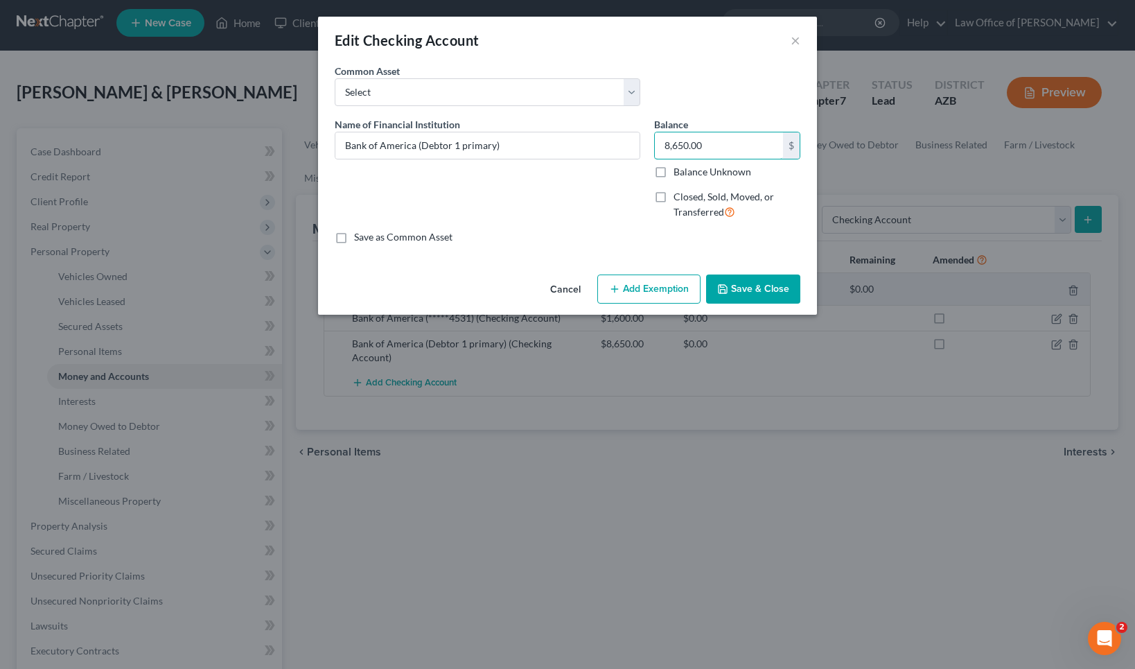
drag, startPoint x: 706, startPoint y: 142, endPoint x: 652, endPoint y: 141, distance: 53.4
click at [652, 141] on div "Balance 8,650.00 $ Balance Unknown Balance Undetermined 8,650.00 $ Balance Unkn…" at bounding box center [727, 174] width 160 height 114
type input "38.00"
click at [769, 289] on button "Save & Close" at bounding box center [753, 288] width 94 height 29
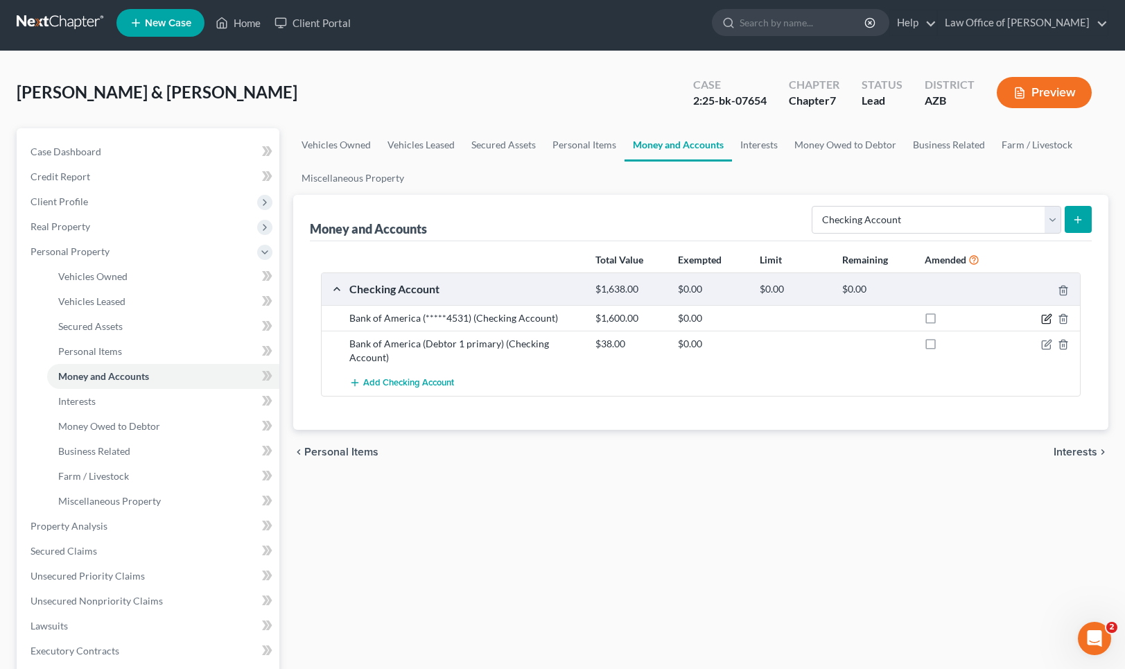
click at [1047, 317] on icon "button" at bounding box center [1046, 318] width 11 height 11
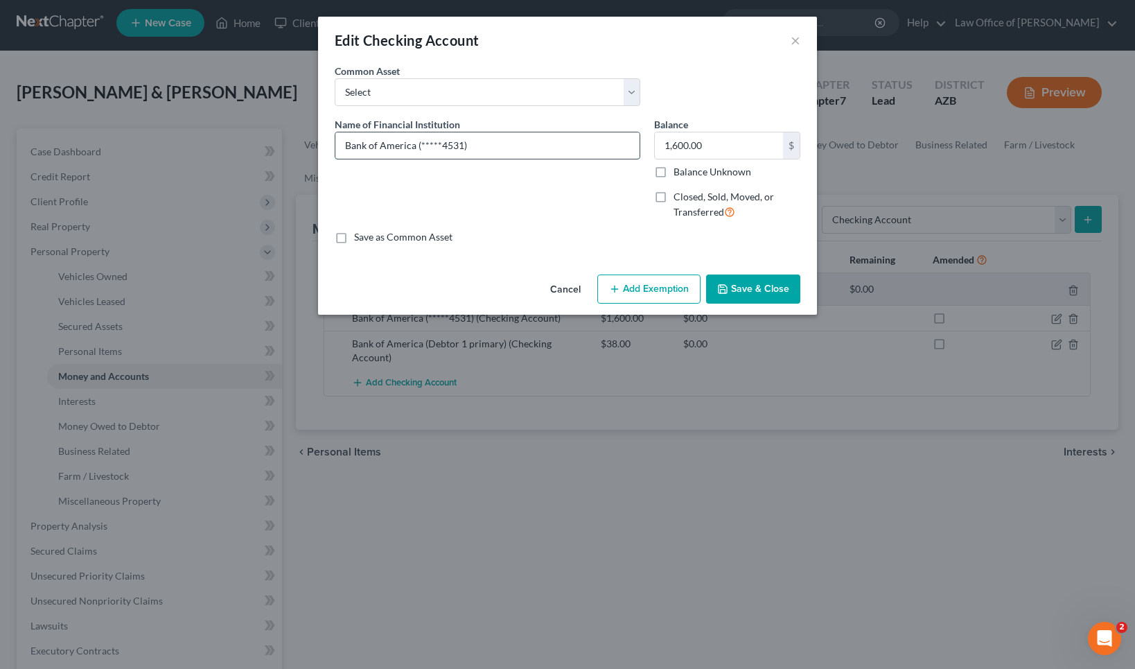
click at [415, 148] on input "Bank of America (*****4531)" at bounding box center [487, 145] width 304 height 26
drag, startPoint x: 418, startPoint y: 151, endPoint x: 432, endPoint y: 155, distance: 14.5
click at [418, 151] on input "Bank of America co-debtor (*****4531)" at bounding box center [487, 145] width 304 height 26
type input "Bank of America co-debtor (*****4531)"
click at [756, 291] on button "Save & Close" at bounding box center [753, 288] width 94 height 29
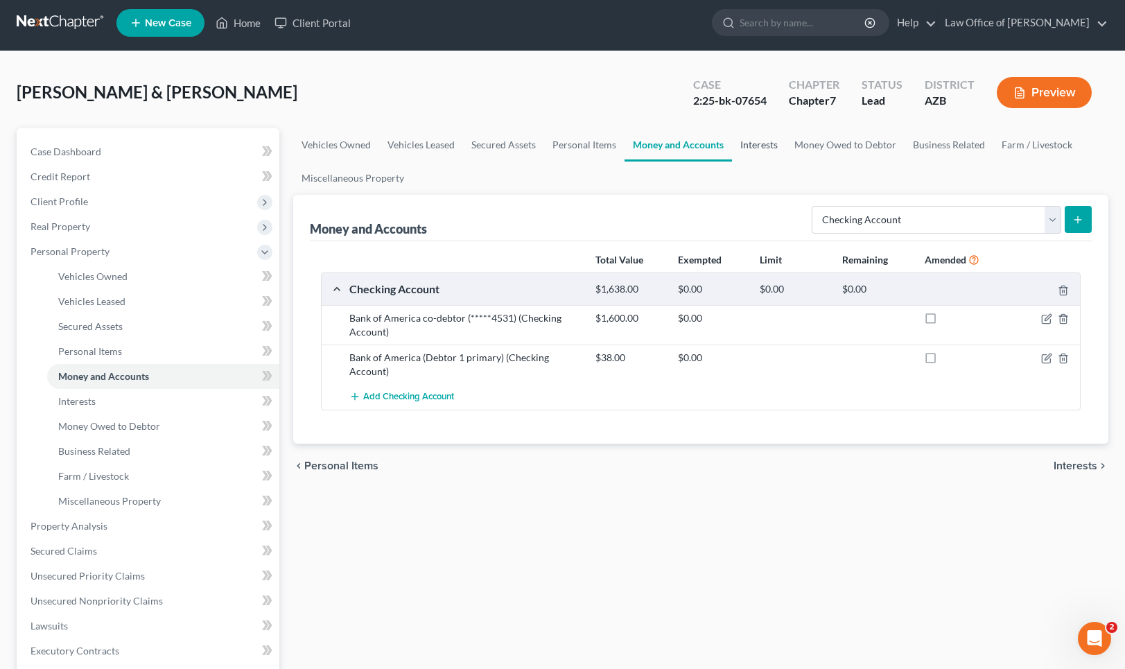
click at [760, 141] on link "Interests" at bounding box center [759, 144] width 54 height 33
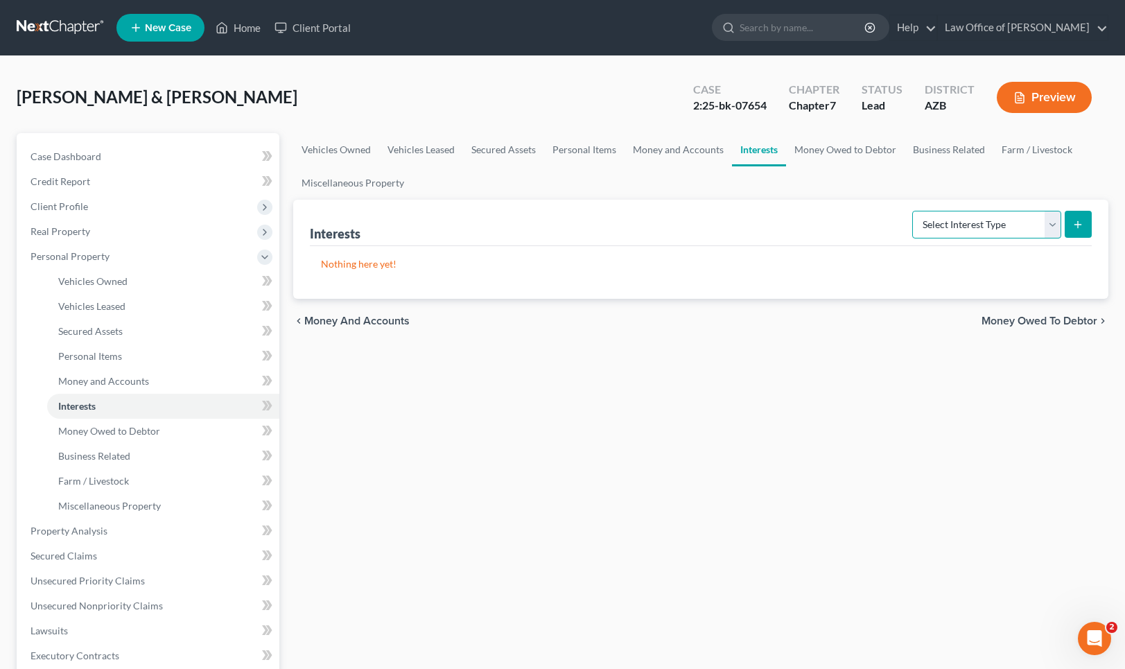
scroll to position [-1, 1]
select select "term_life_insurance"
click at [1075, 225] on icon "submit" at bounding box center [1077, 224] width 11 height 11
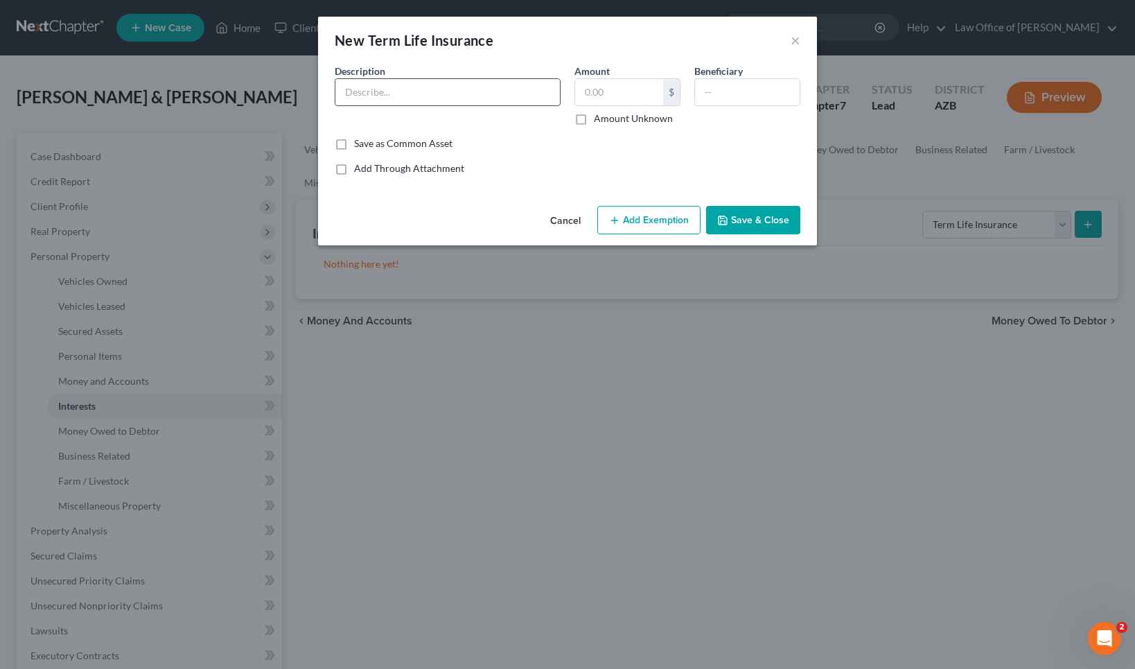
click at [363, 98] on input "text" at bounding box center [447, 92] width 225 height 26
type input "Ladder Life (Term life insurance for $500k, no cash value"
click at [622, 96] on input "text" at bounding box center [619, 92] width 88 height 26
type input "0.0"
click at [749, 94] on input "text" at bounding box center [747, 92] width 105 height 26
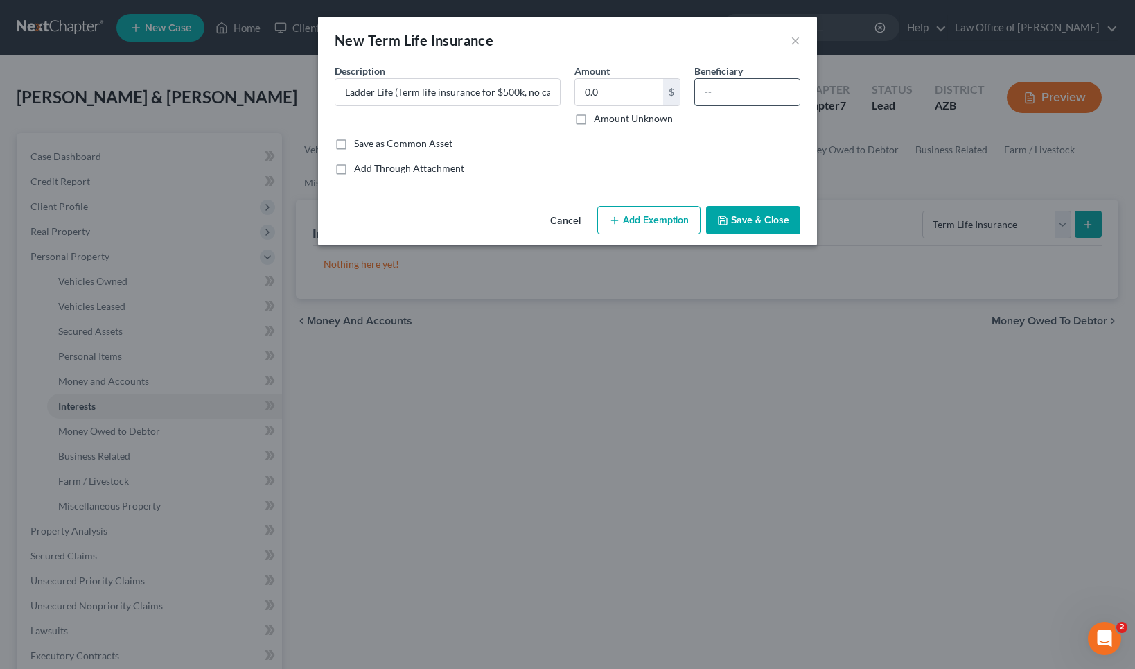
click at [726, 96] on input "text" at bounding box center [747, 92] width 105 height 26
type input "D"
click at [710, 92] on input "spouse [PERSON_NAME]" at bounding box center [747, 92] width 105 height 26
click at [776, 96] on input "spouse [PERSON_NAME]" at bounding box center [747, 92] width 105 height 26
type input "spouse [PERSON_NAME]"
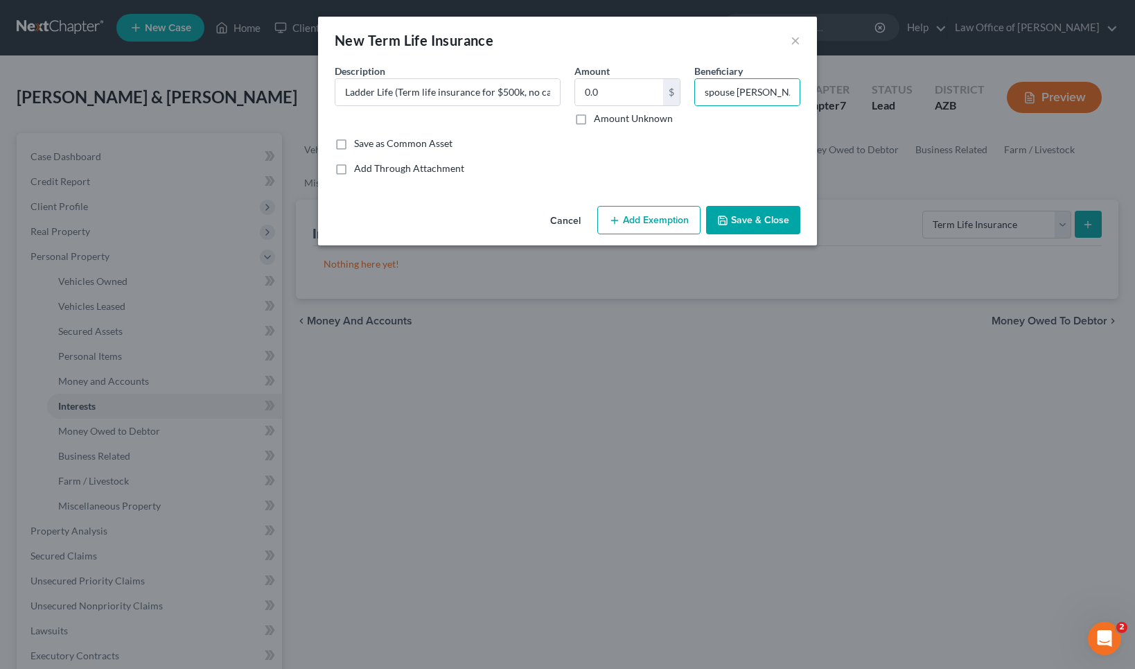
click at [761, 226] on button "Save & Close" at bounding box center [753, 220] width 94 height 29
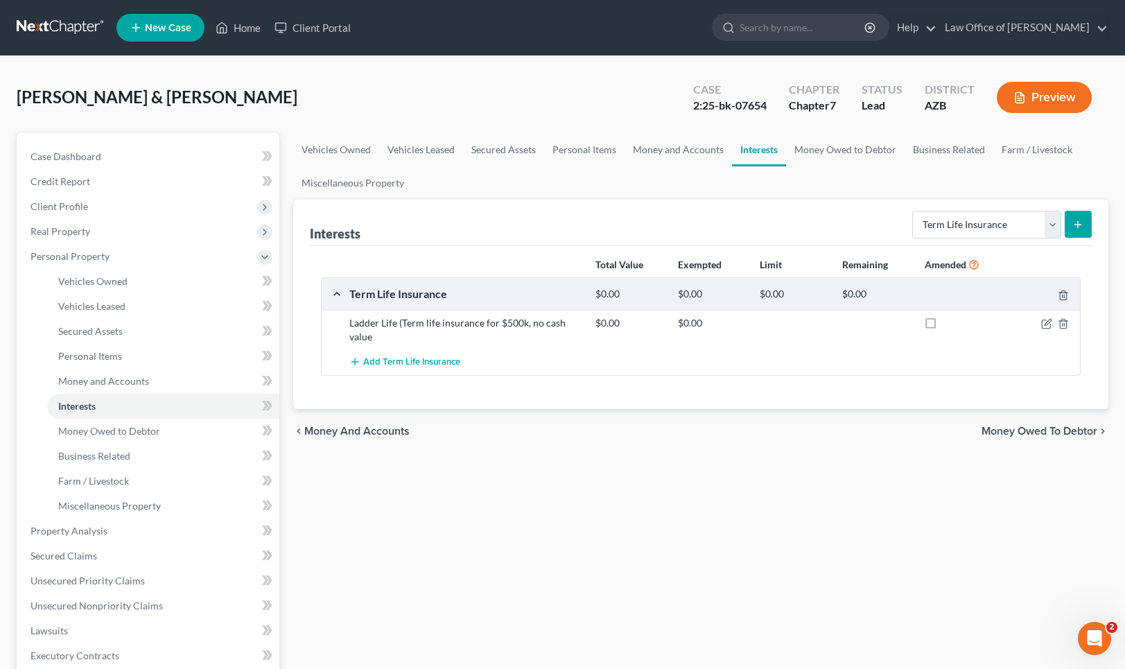
click at [1047, 428] on span "Money Owed to Debtor" at bounding box center [1040, 431] width 116 height 11
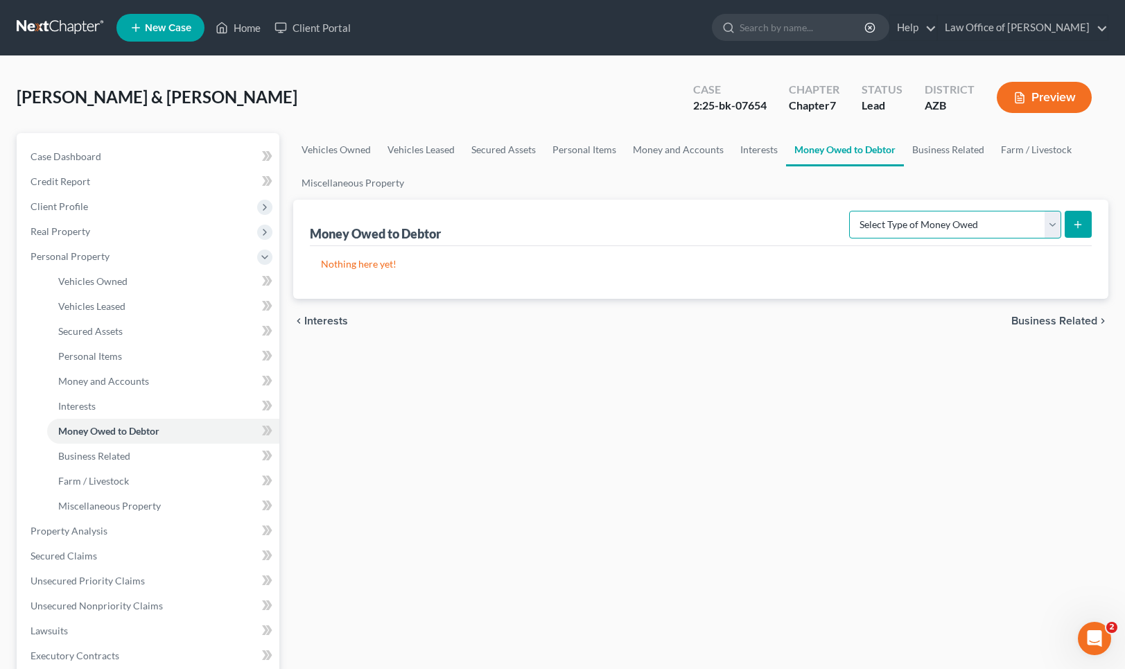
select select "other_contingent_and_unliquidated_claims"
click at [1085, 223] on button "submit" at bounding box center [1078, 224] width 27 height 27
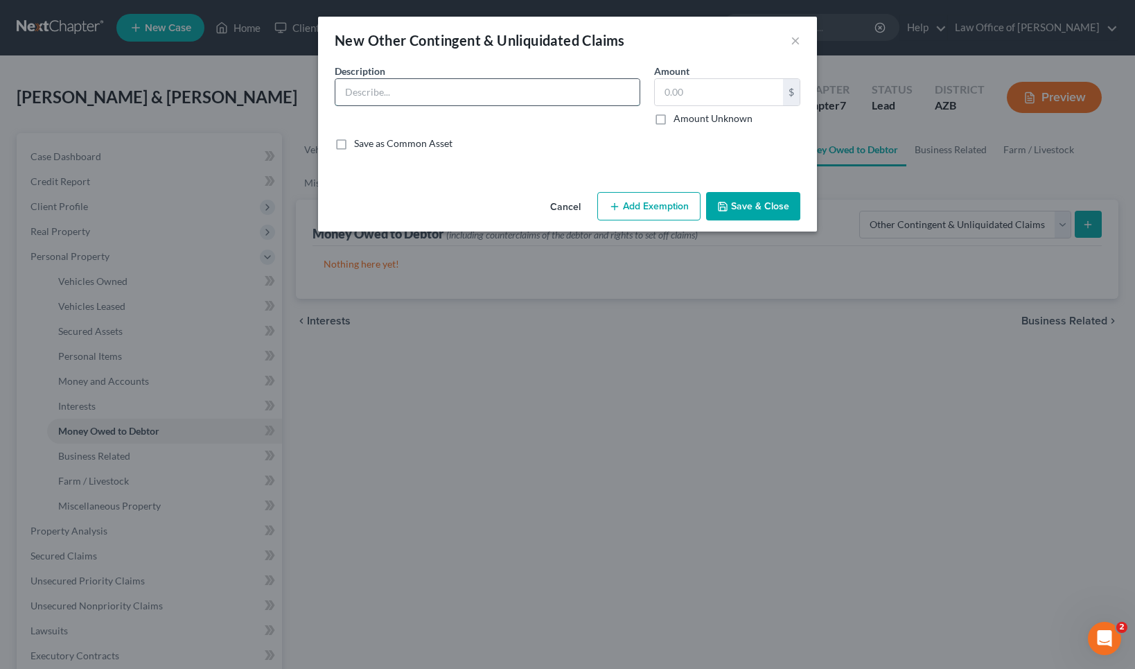
click at [381, 88] on input "text" at bounding box center [487, 92] width 304 height 26
click at [796, 40] on button "×" at bounding box center [796, 40] width 10 height 17
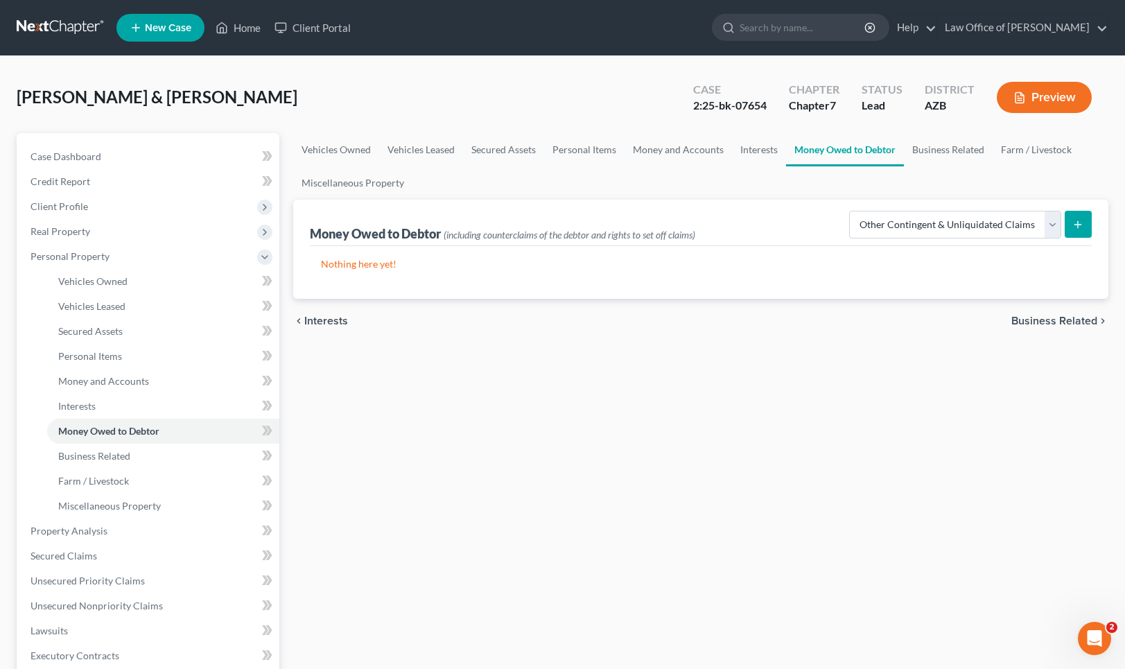
click at [1055, 321] on span "Business Related" at bounding box center [1054, 320] width 86 height 11
